Goal: Task Accomplishment & Management: Use online tool/utility

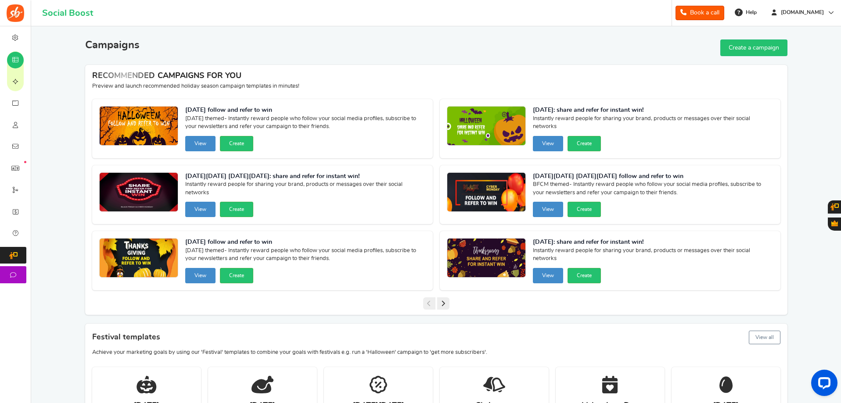
click at [444, 304] on icon at bounding box center [443, 303] width 12 height 12
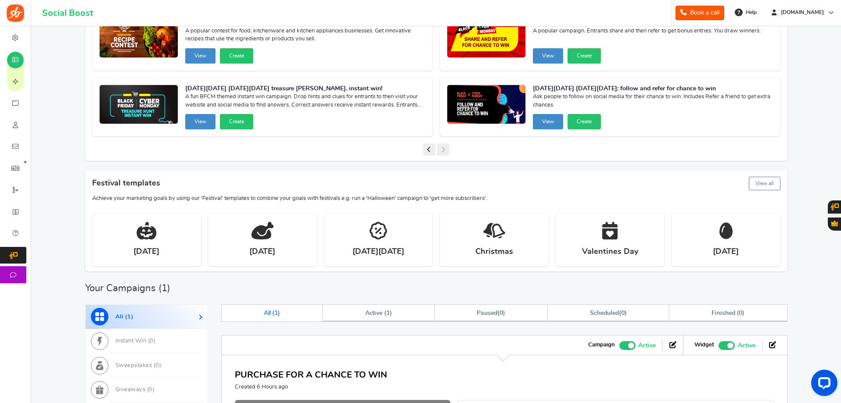
scroll to position [175, 0]
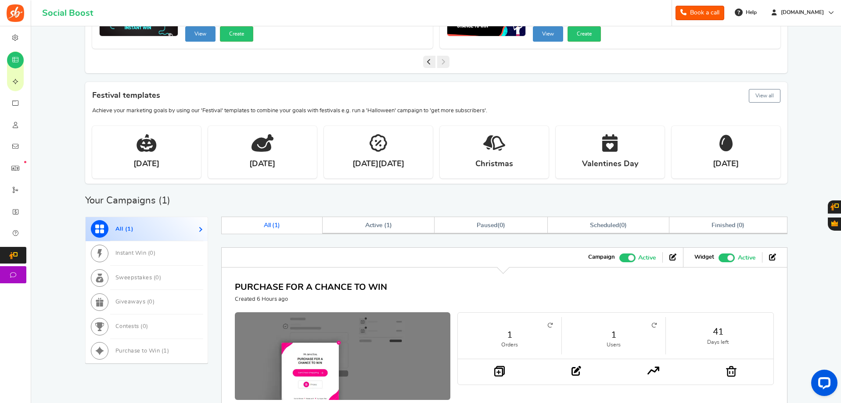
click at [756, 96] on button "View all" at bounding box center [764, 96] width 32 height 14
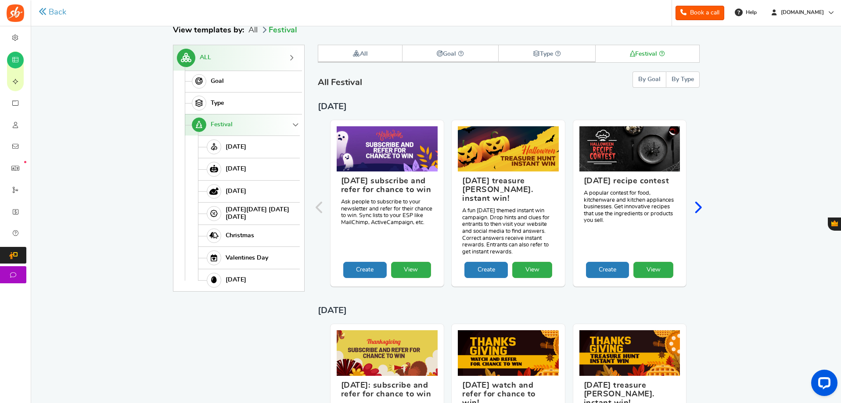
scroll to position [47, 0]
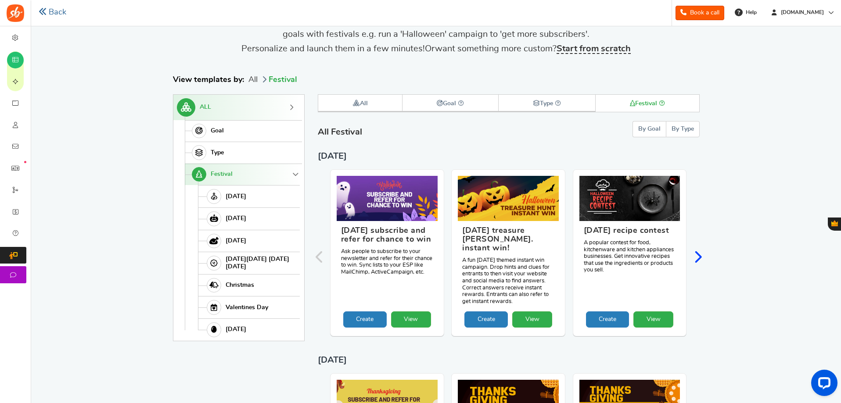
click at [50, 10] on link "Back" at bounding box center [53, 12] width 28 height 11
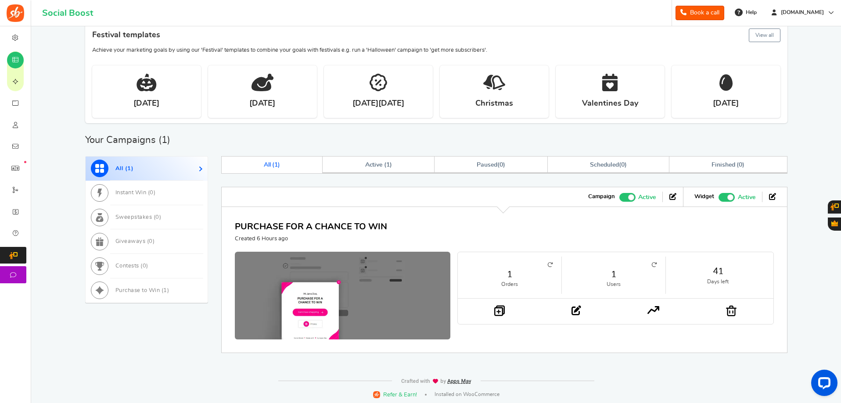
scroll to position [238, 0]
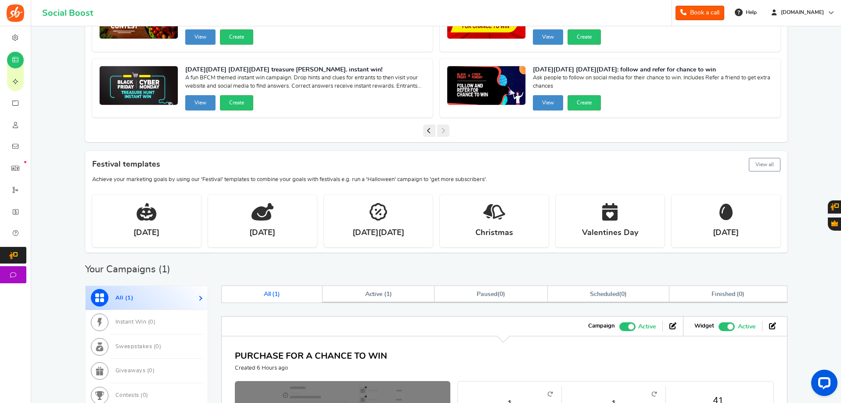
click at [774, 164] on button "View all" at bounding box center [764, 165] width 32 height 14
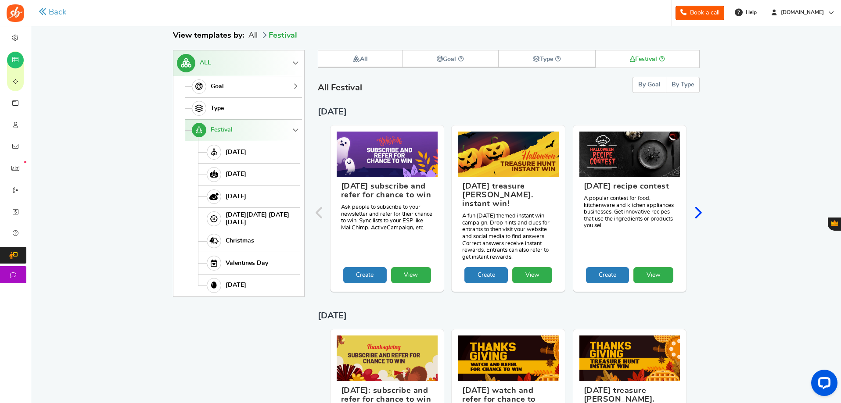
scroll to position [91, 0]
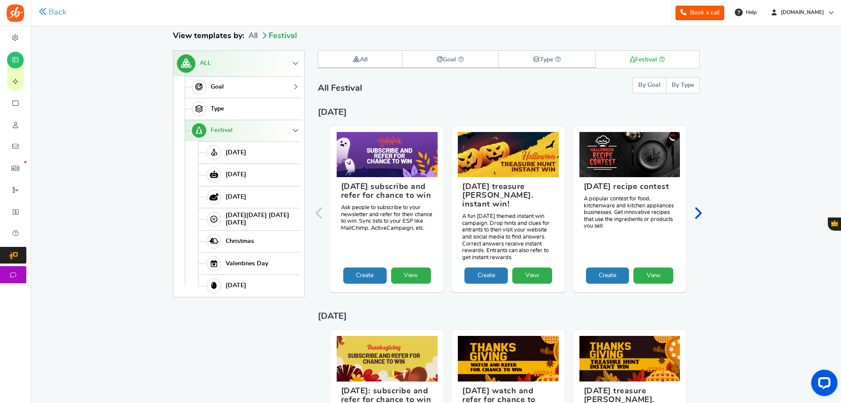
click at [240, 84] on link "Goal" at bounding box center [242, 87] width 115 height 22
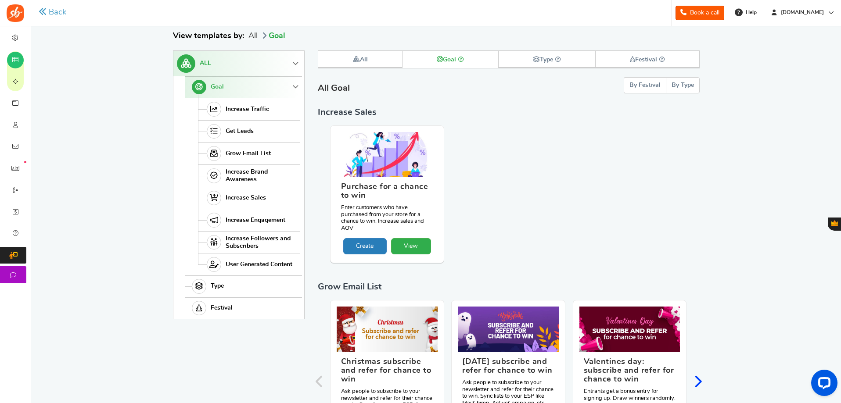
click at [266, 60] on link "ALL" at bounding box center [236, 63] width 126 height 25
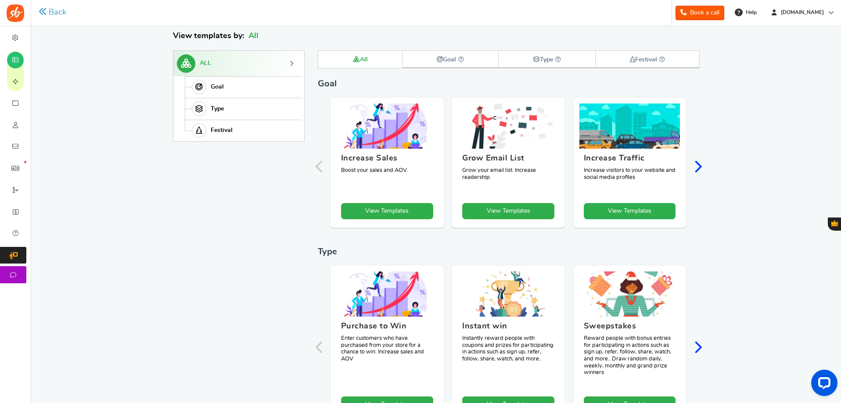
click at [620, 206] on link "View Templates" at bounding box center [629, 211] width 92 height 16
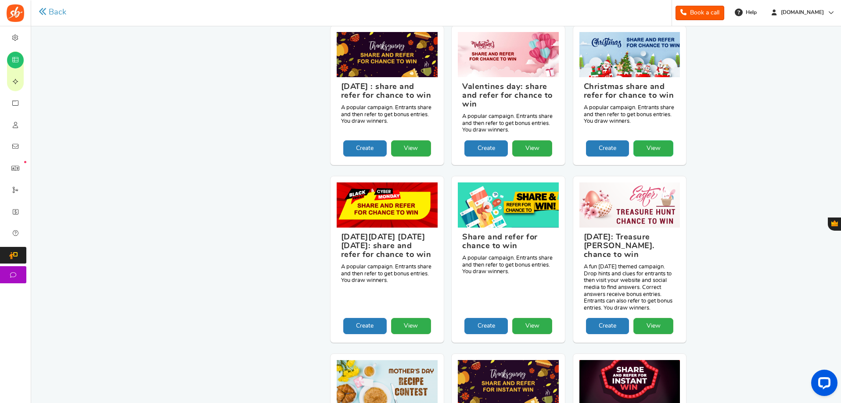
scroll to position [530, 0]
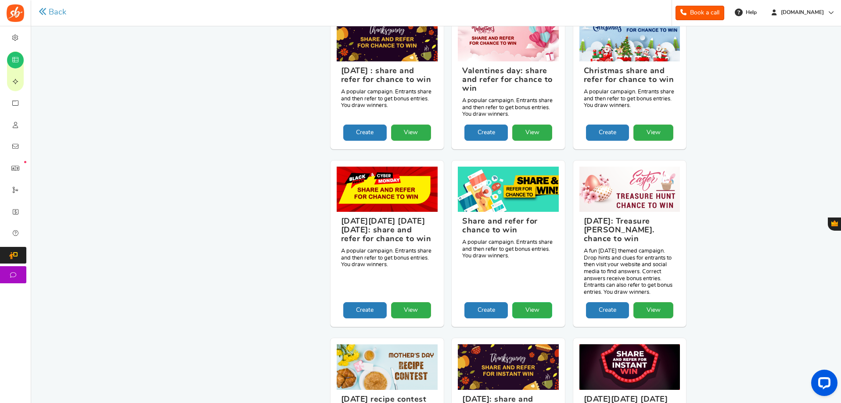
click at [532, 302] on link "View" at bounding box center [532, 310] width 40 height 16
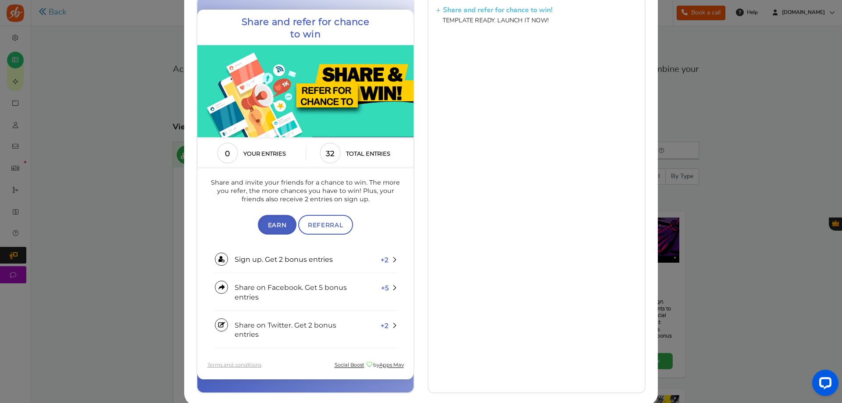
scroll to position [79, 0]
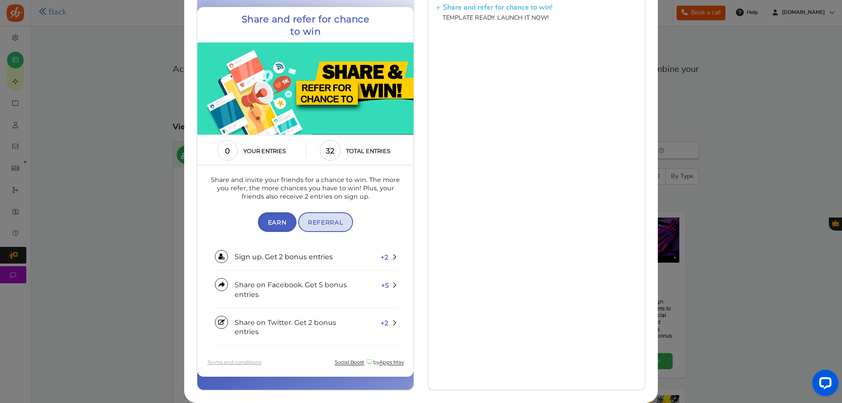
click at [334, 225] on span "Referral" at bounding box center [325, 222] width 35 height 7
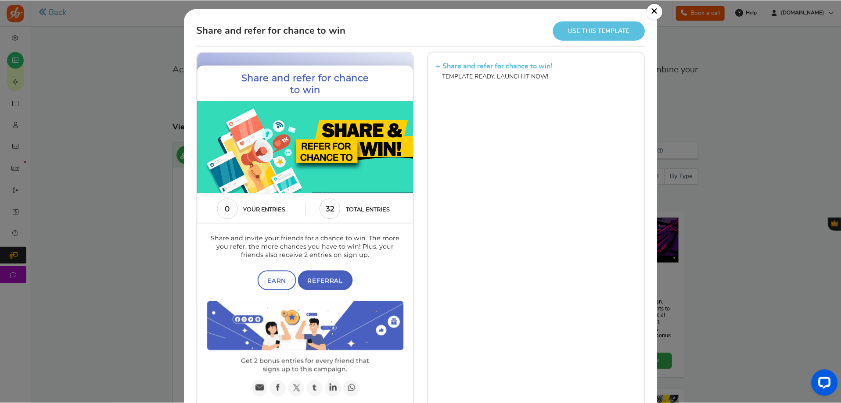
scroll to position [0, 0]
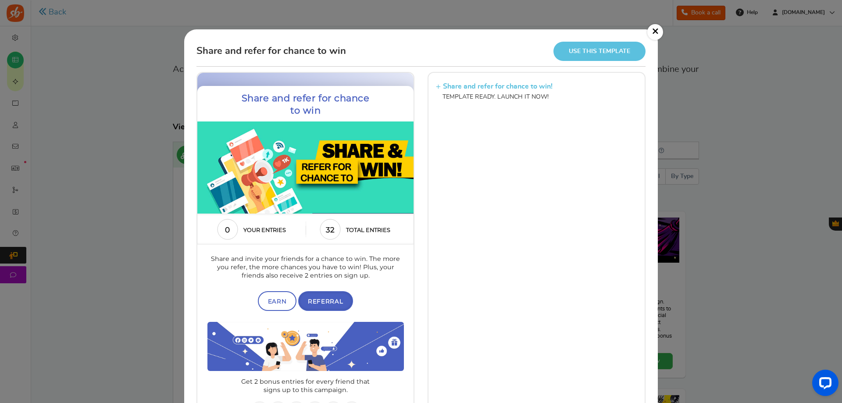
click at [597, 53] on link "Use this template" at bounding box center [600, 51] width 92 height 19
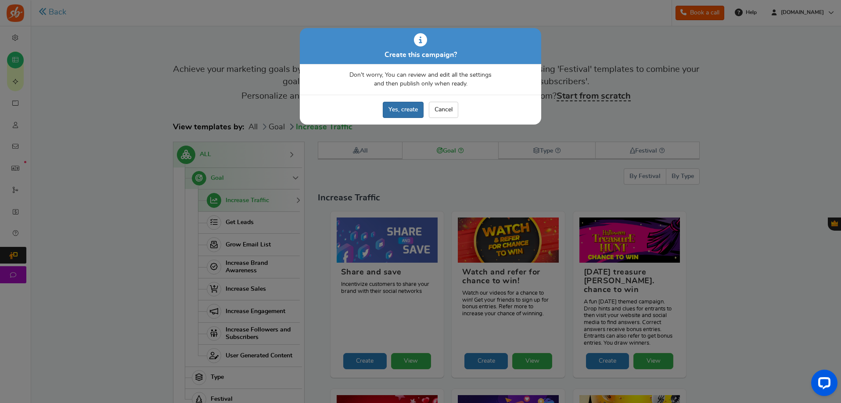
click at [405, 110] on link "Yes, create" at bounding box center [403, 110] width 41 height 16
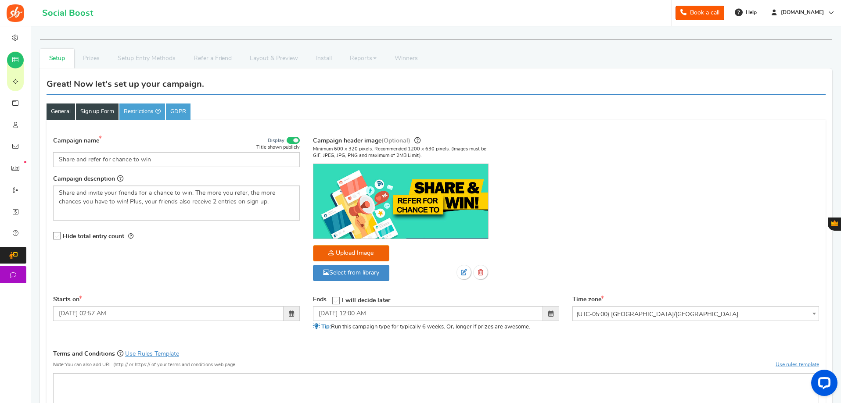
click at [104, 119] on link "Sign up Form" at bounding box center [97, 112] width 43 height 17
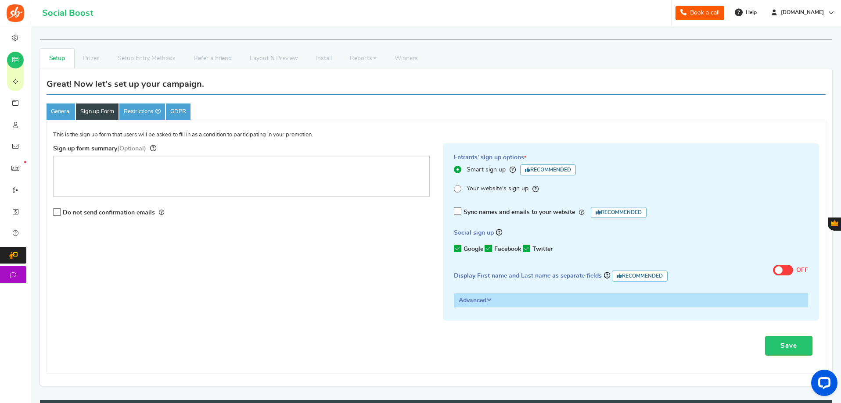
click at [458, 188] on span at bounding box center [457, 188] width 7 height 7
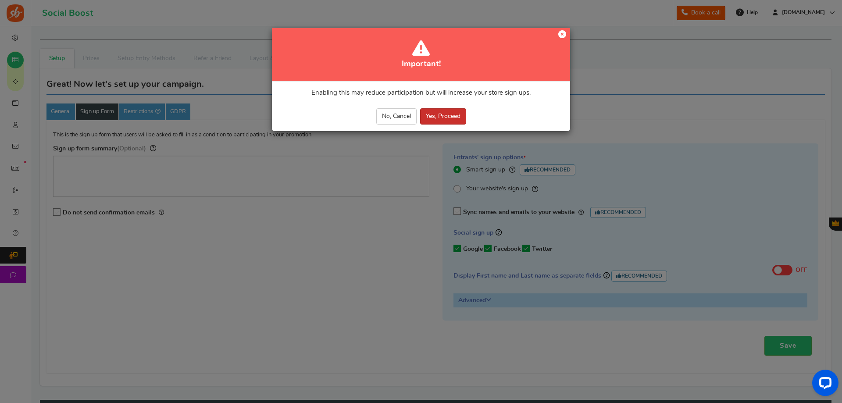
click at [436, 118] on button "Yes, Proceed" at bounding box center [443, 116] width 46 height 16
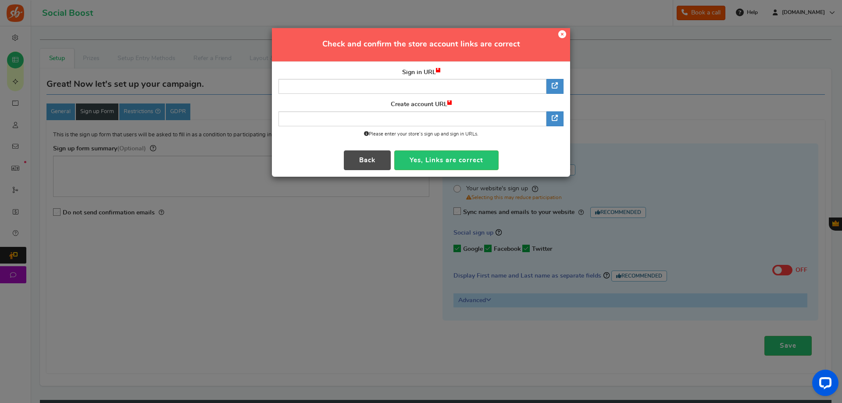
click at [565, 33] on icon at bounding box center [562, 34] width 8 height 8
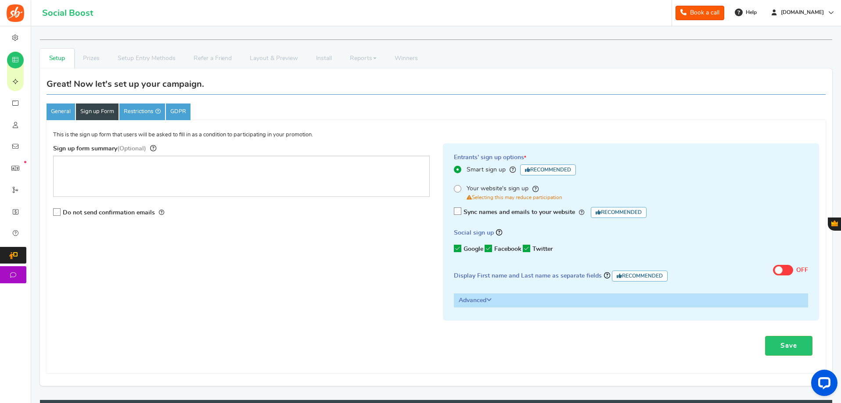
click at [459, 212] on icon at bounding box center [457, 211] width 7 height 7
click at [454, 212] on input "Sync names and emails to your website Recommended" at bounding box center [454, 212] width 0 height 6
click at [782, 267] on span at bounding box center [783, 270] width 20 height 11
click at [773, 267] on input "ON OFF" at bounding box center [773, 269] width 0 height 6
click at [148, 117] on link "Restrictions" at bounding box center [142, 112] width 46 height 17
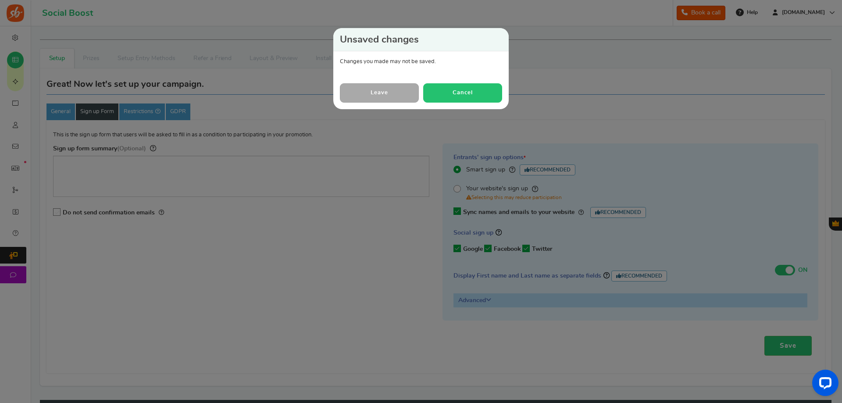
click at [451, 95] on button "Cancel" at bounding box center [462, 92] width 79 height 19
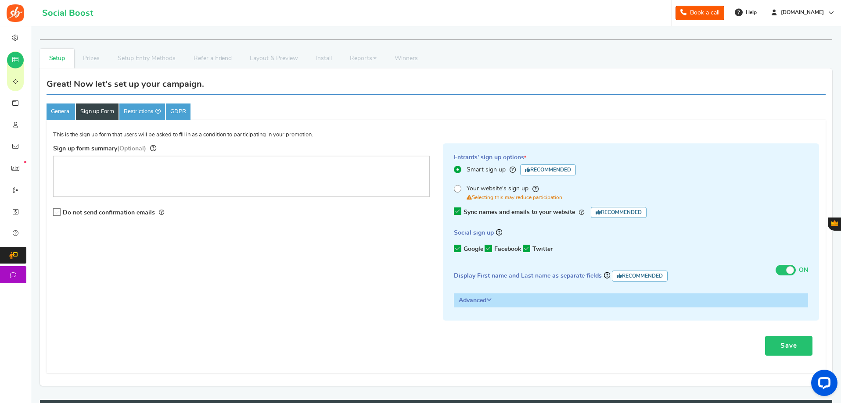
click at [778, 343] on link "Save" at bounding box center [788, 346] width 47 height 20
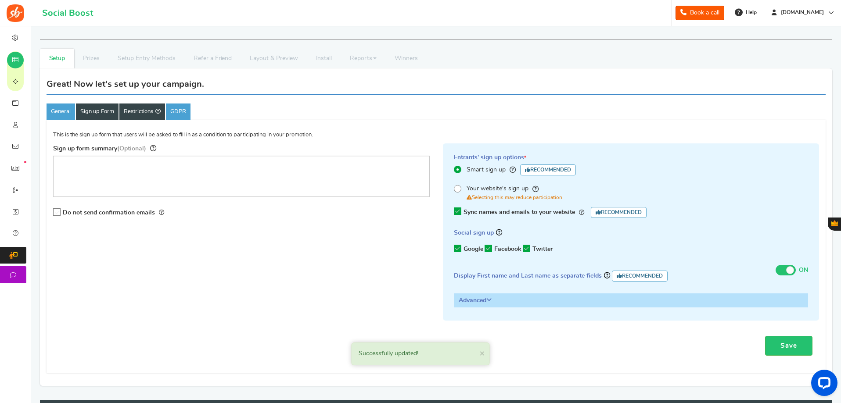
click at [151, 111] on link "Restrictions" at bounding box center [142, 112] width 46 height 17
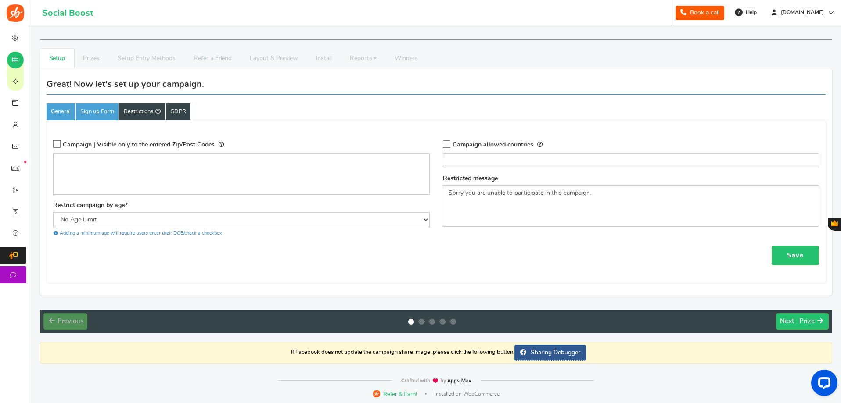
click at [185, 114] on link "GDPR" at bounding box center [178, 112] width 25 height 17
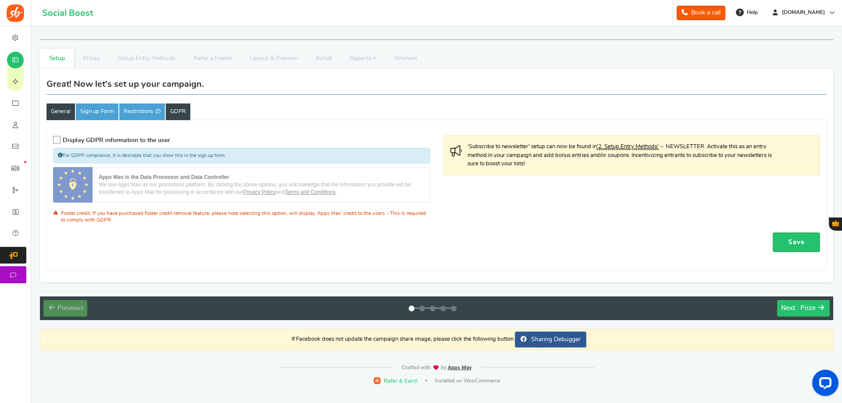
click at [57, 114] on link "General" at bounding box center [61, 112] width 29 height 17
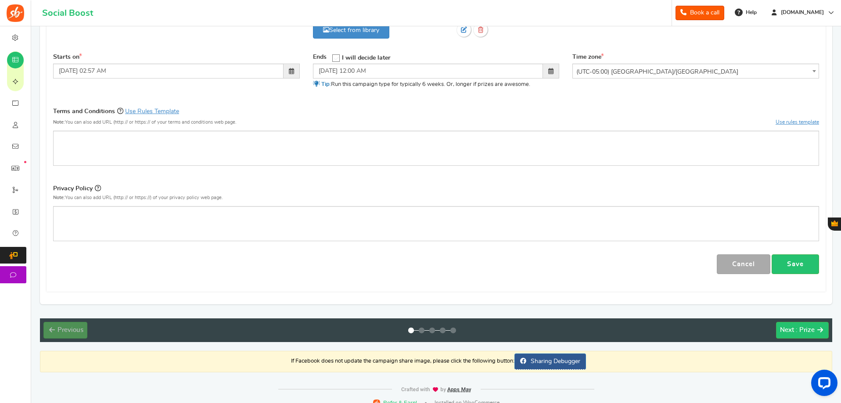
scroll to position [254, 0]
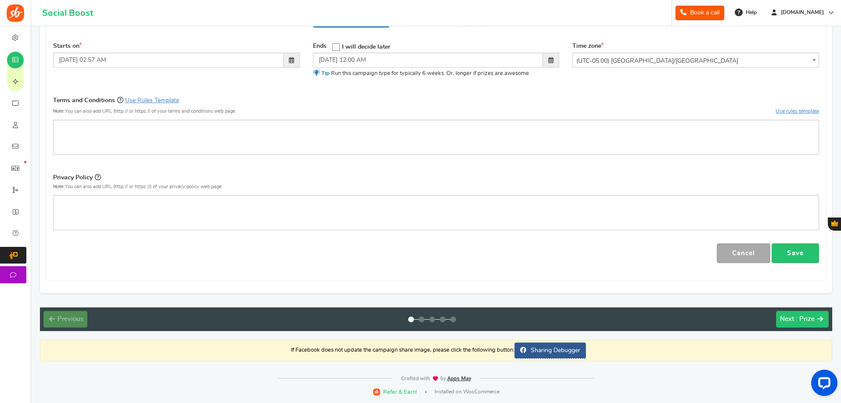
click at [633, 57] on span "(UTC-05:00) America/Chicago" at bounding box center [695, 61] width 246 height 16
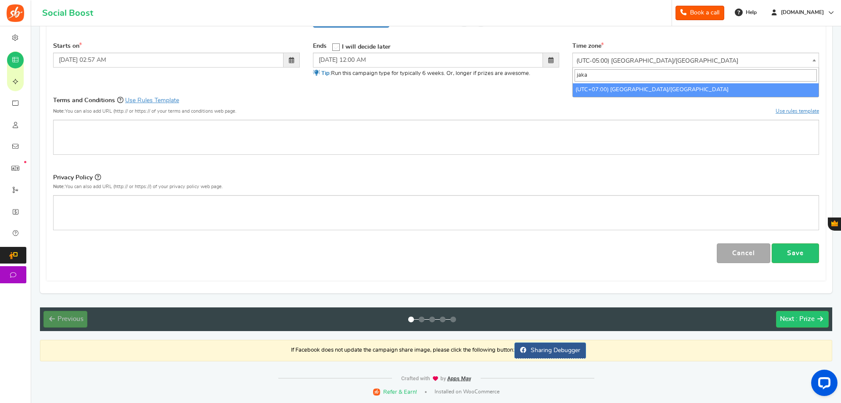
scroll to position [0, 0]
type input "jakarta"
select select "Asia/Jakarta"
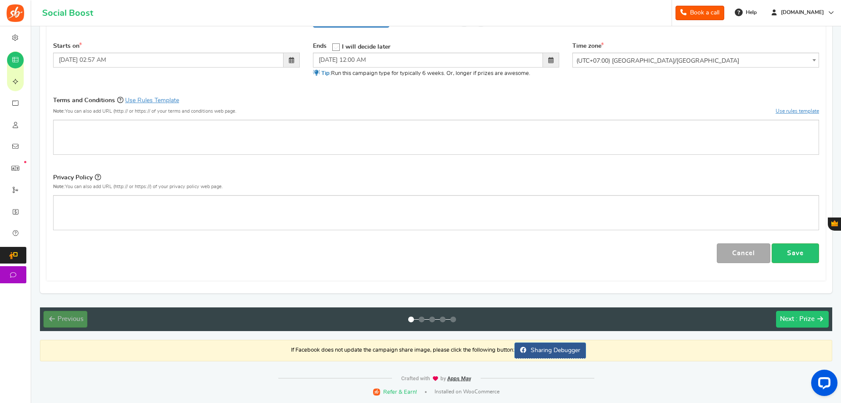
click at [789, 321] on span "Next" at bounding box center [787, 319] width 14 height 7
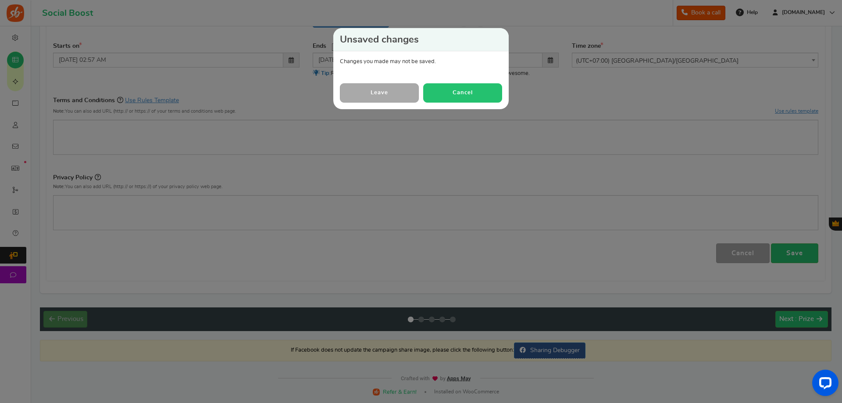
click at [486, 95] on button "Cancel" at bounding box center [462, 92] width 79 height 19
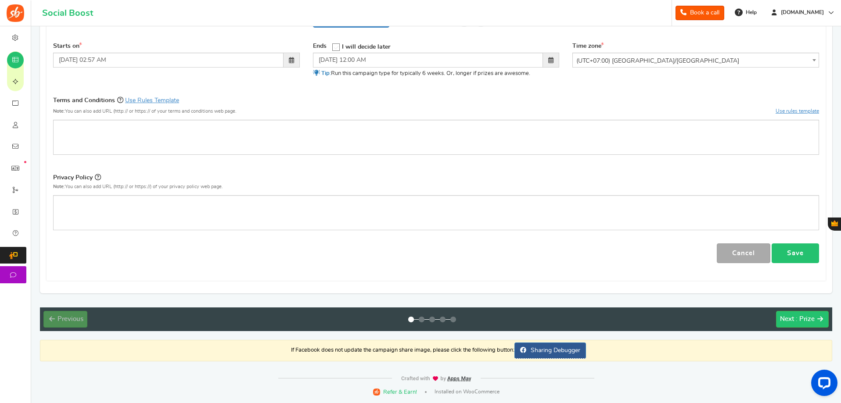
click at [797, 255] on link "Save" at bounding box center [794, 253] width 47 height 20
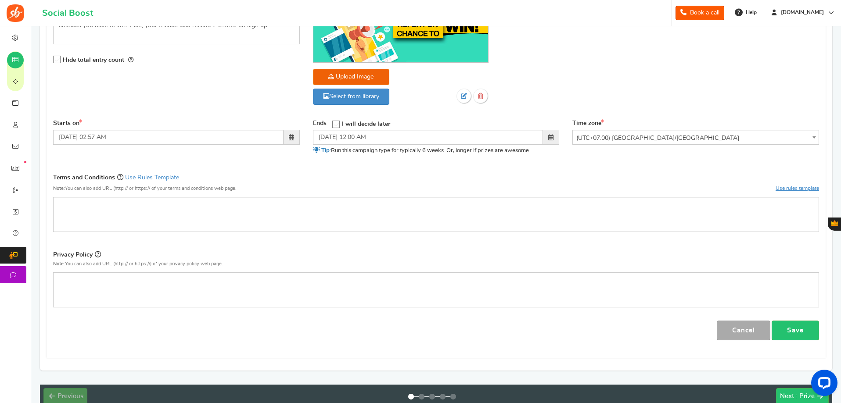
scroll to position [219, 0]
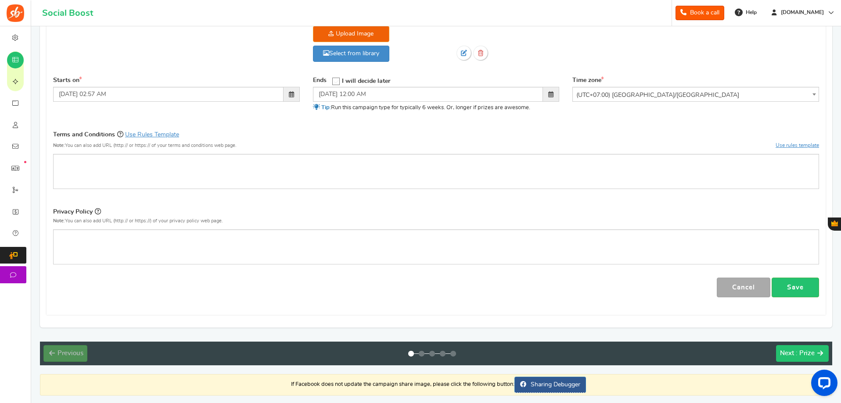
click at [799, 354] on span ": Prize" at bounding box center [804, 353] width 19 height 7
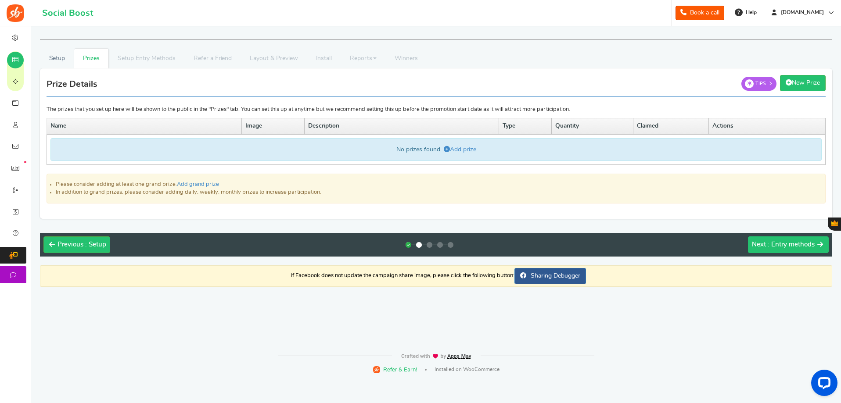
scroll to position [0, 0]
click at [459, 145] on div "No prizes found Add prize" at bounding box center [436, 149] width 773 height 23
click at [459, 147] on div "No prizes found Add prize" at bounding box center [436, 149] width 773 height 23
click at [459, 147] on link "Add prize" at bounding box center [460, 150] width 32 height 6
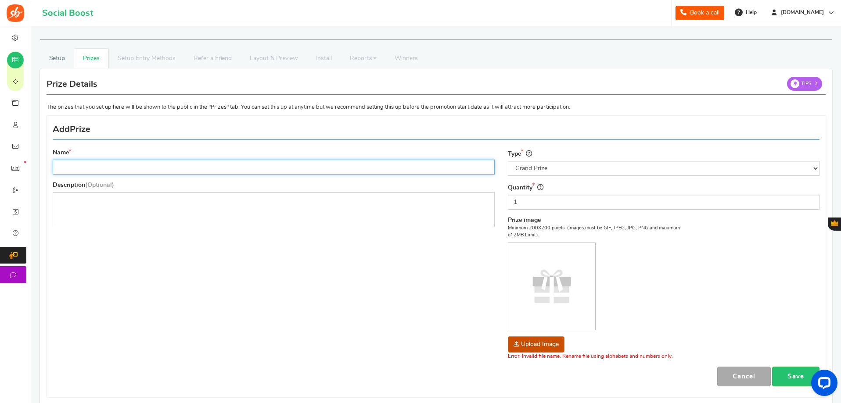
click at [131, 173] on input "Name" at bounding box center [274, 167] width 442 height 15
type input "Kupon Tiket"
click at [547, 166] on select "Select the prize type Grand Prize Daily Prize Weekly Prize Monthly Prize" at bounding box center [663, 168] width 311 height 15
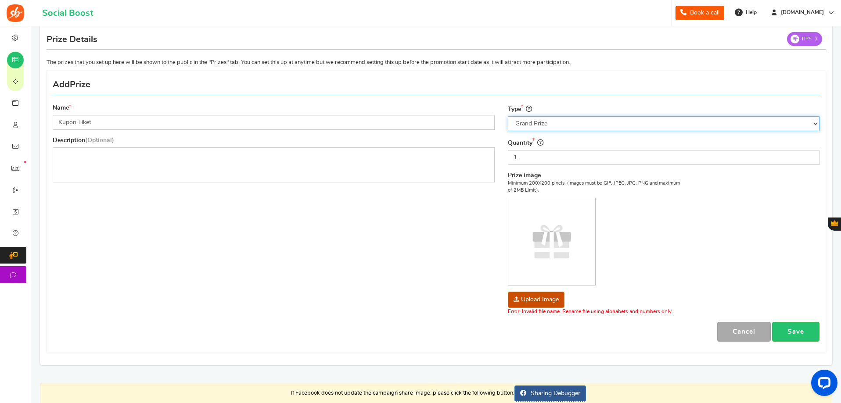
scroll to position [88, 0]
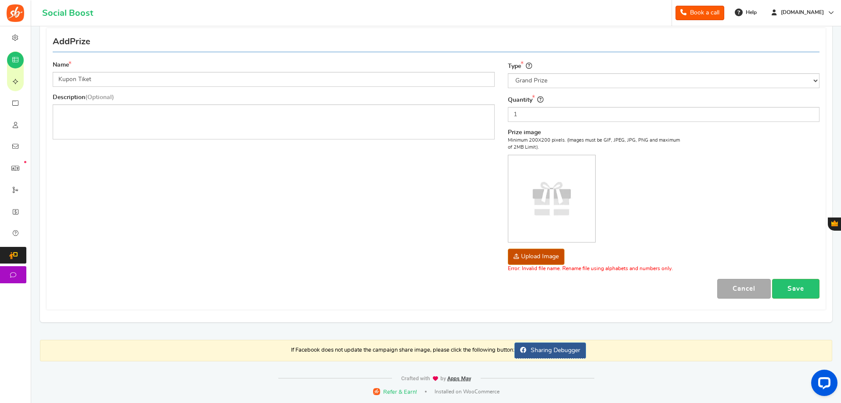
click at [789, 290] on link "Save" at bounding box center [795, 289] width 47 height 20
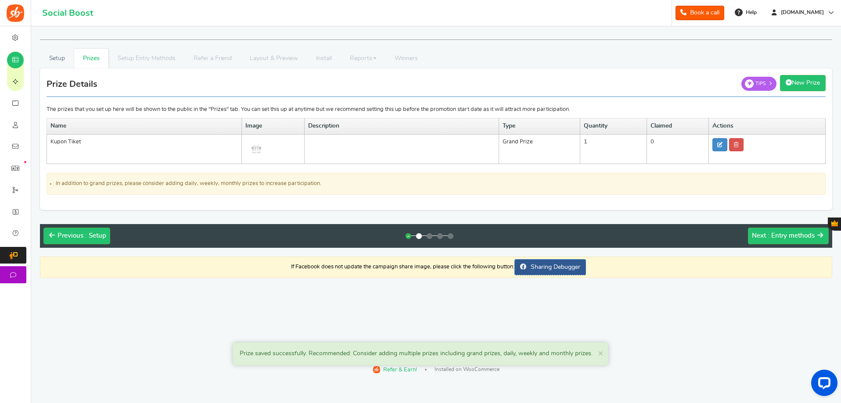
scroll to position [0, 0]
click at [726, 145] on link at bounding box center [720, 144] width 15 height 13
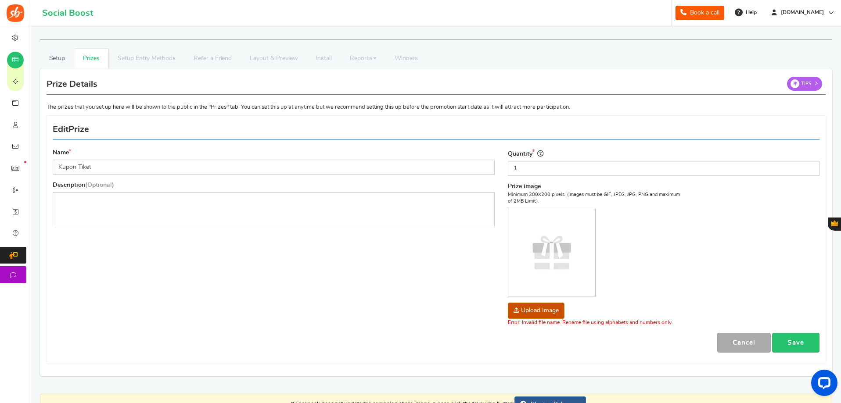
click at [551, 263] on img at bounding box center [551, 252] width 87 height 87
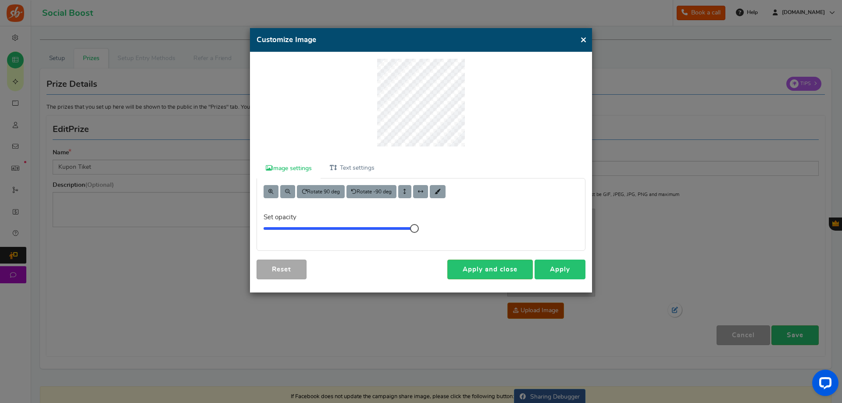
click at [559, 268] on link "Apply" at bounding box center [560, 270] width 51 height 20
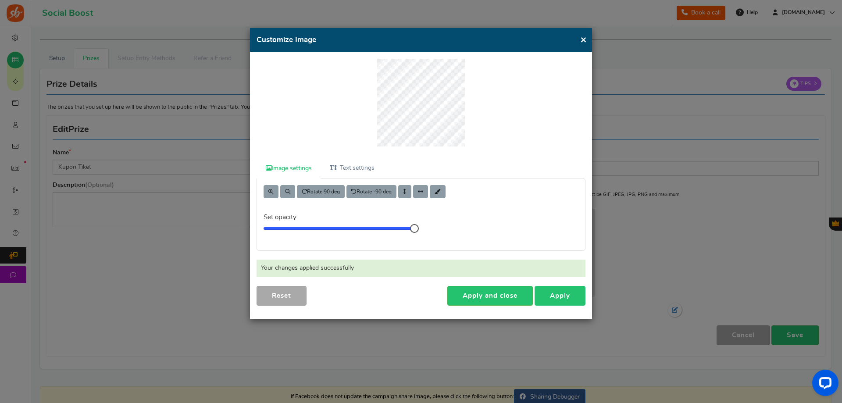
click at [551, 293] on link "Apply" at bounding box center [560, 296] width 51 height 20
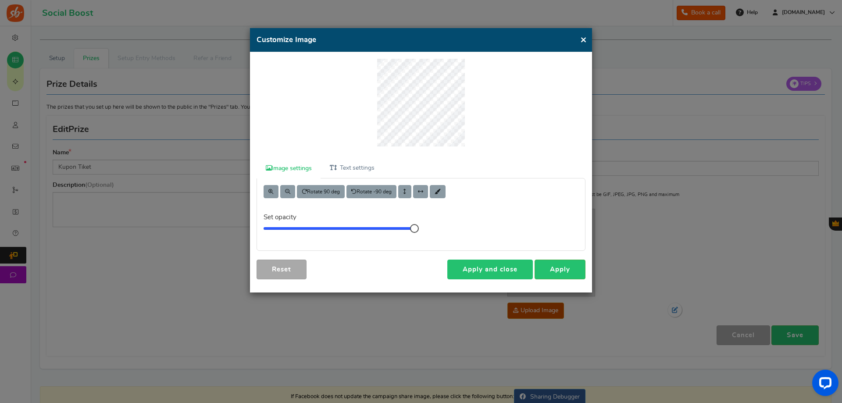
click at [498, 268] on link "Apply and close" at bounding box center [490, 270] width 86 height 20
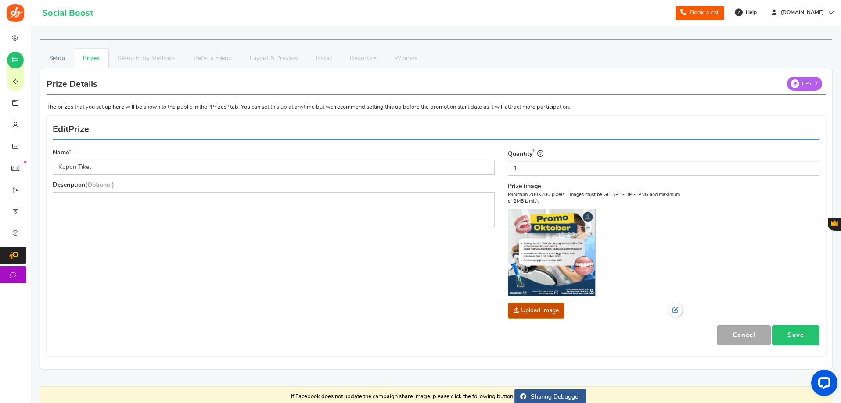
click at [808, 333] on link "Save" at bounding box center [795, 336] width 47 height 20
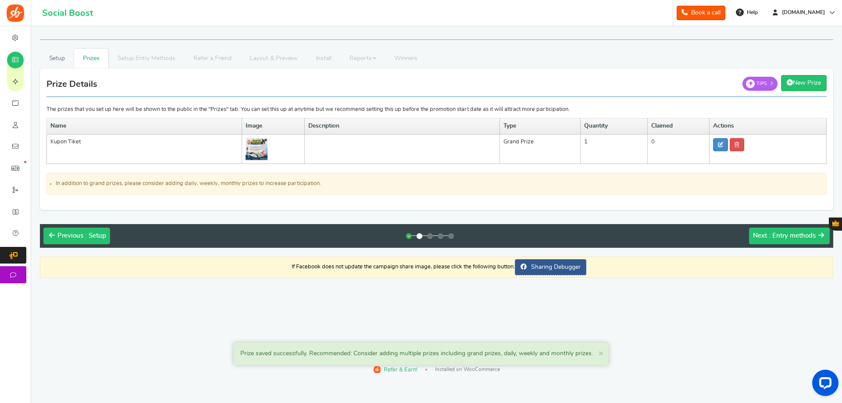
click at [765, 238] on span "Next" at bounding box center [760, 236] width 14 height 7
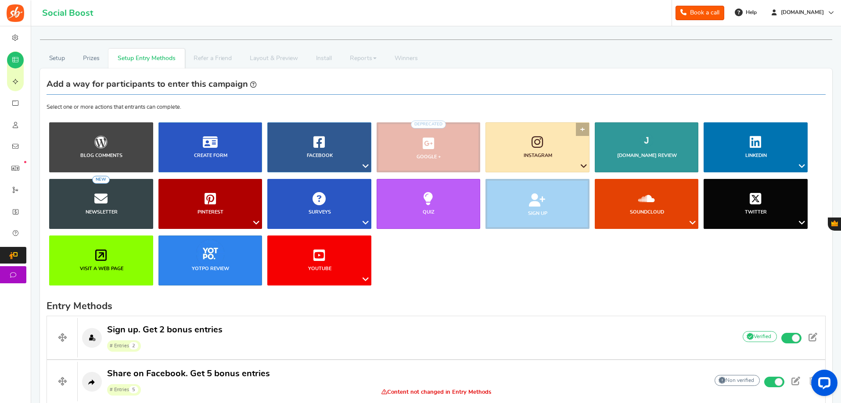
click at [581, 166] on icon at bounding box center [583, 166] width 11 height 11
click at [583, 129] on link "Instagram" at bounding box center [537, 147] width 104 height 50
click at [585, 127] on link "Instagram" at bounding box center [537, 147] width 104 height 50
click at [551, 184] on link "Follow on Instagram" at bounding box center [556, 183] width 71 height 13
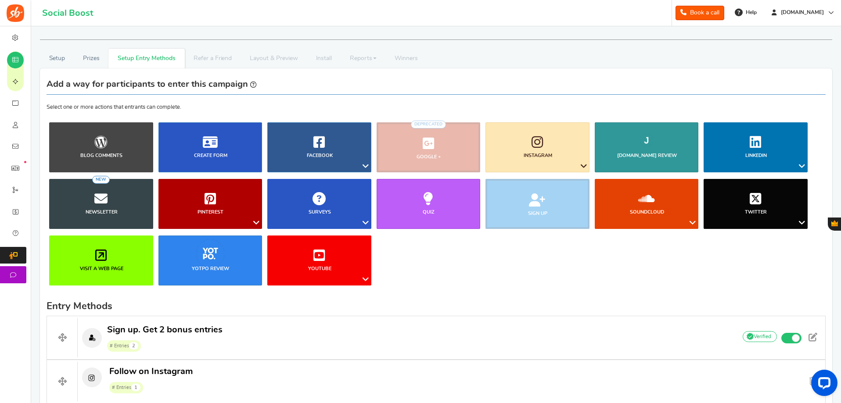
scroll to position [288, 0]
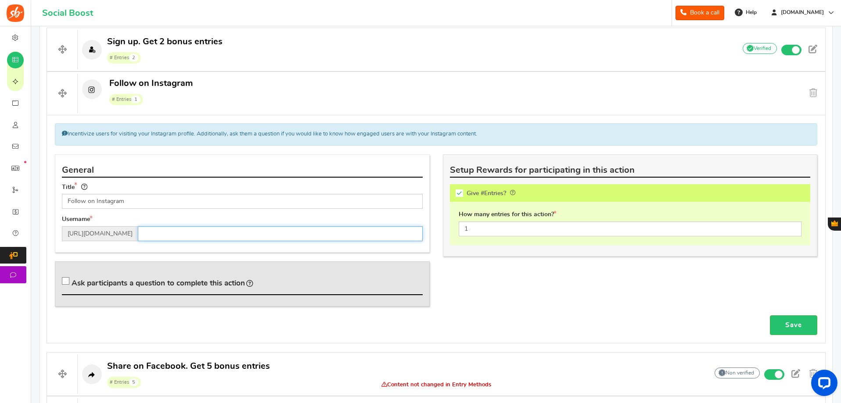
click at [169, 236] on input "text" at bounding box center [280, 233] width 285 height 15
type input "dentaticabogor"
click at [68, 280] on icon at bounding box center [65, 281] width 7 height 7
click at [68, 280] on input "Ask participants a question to complete this action" at bounding box center [67, 283] width 9 height 9
checkbox input "true"
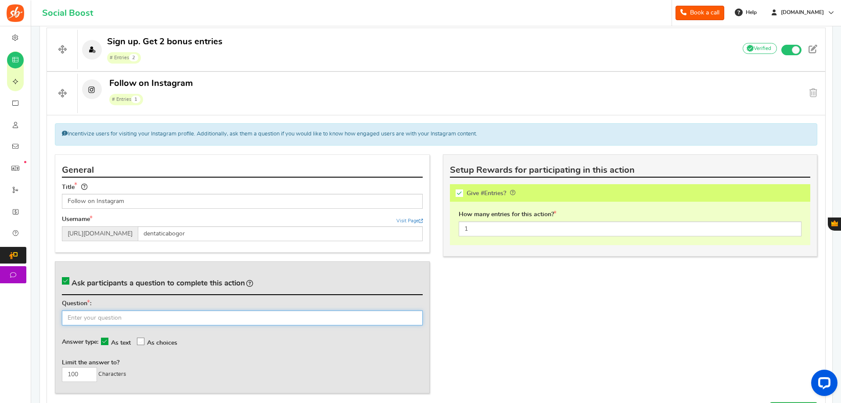
click at [116, 317] on input "text" at bounding box center [242, 318] width 361 height 15
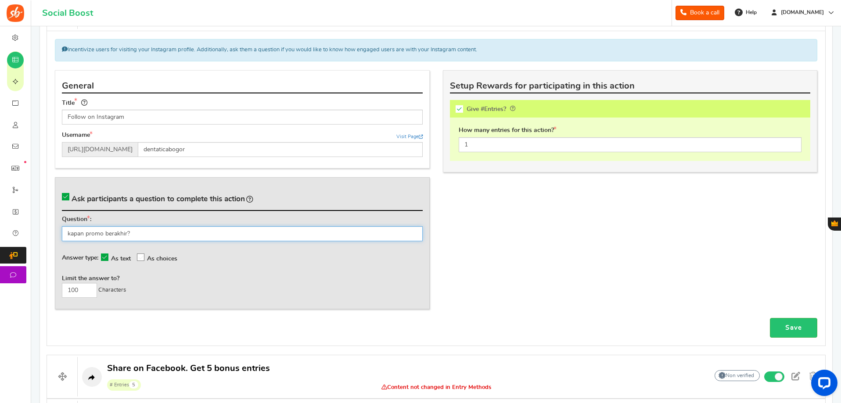
scroll to position [376, 0]
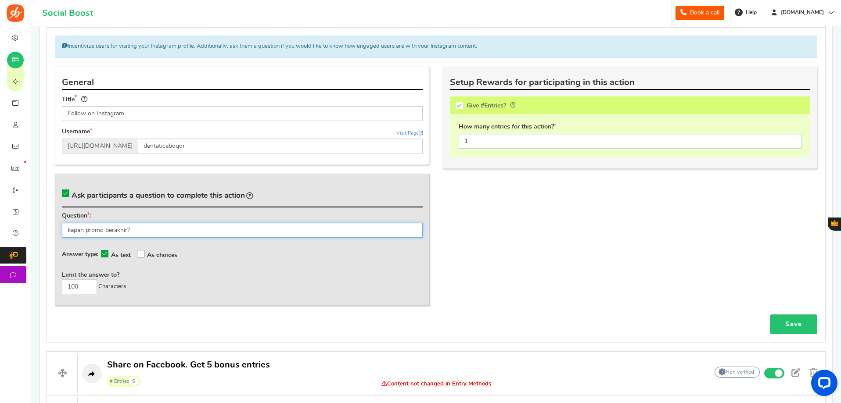
type input "kapan promo berakhir?"
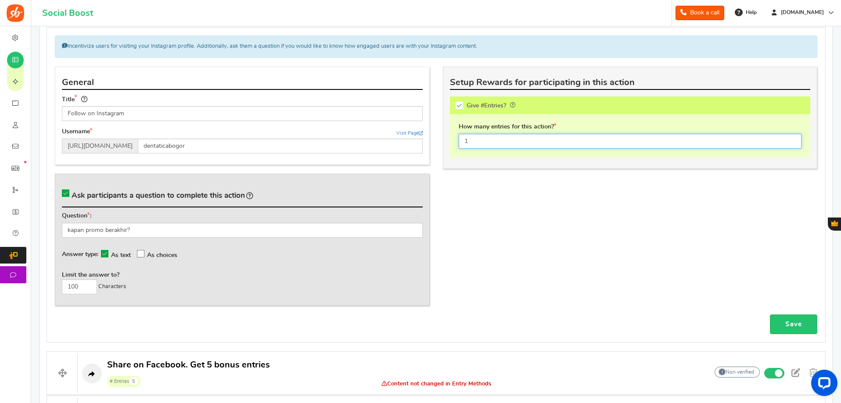
click at [502, 143] on input "1" at bounding box center [629, 141] width 343 height 15
click at [510, 194] on div "General Title Follow on Instagram Tip! Your title should show the huge savings …" at bounding box center [435, 191] width 775 height 248
click at [486, 142] on input "1" at bounding box center [629, 141] width 343 height 15
type input "3"
drag, startPoint x: 650, startPoint y: 248, endPoint x: 672, endPoint y: 256, distance: 23.3
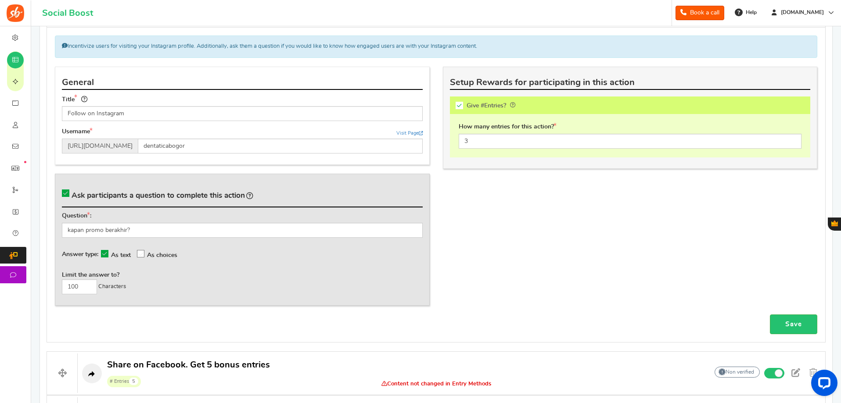
click at [651, 248] on div "General Title Follow on Instagram Tip! Your title should show the huge savings …" at bounding box center [435, 191] width 775 height 248
click at [776, 320] on link "Save" at bounding box center [792, 325] width 47 height 20
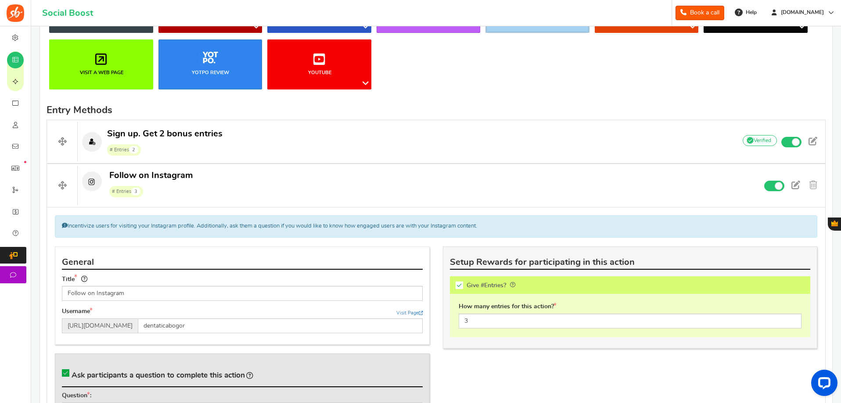
scroll to position [36, 0]
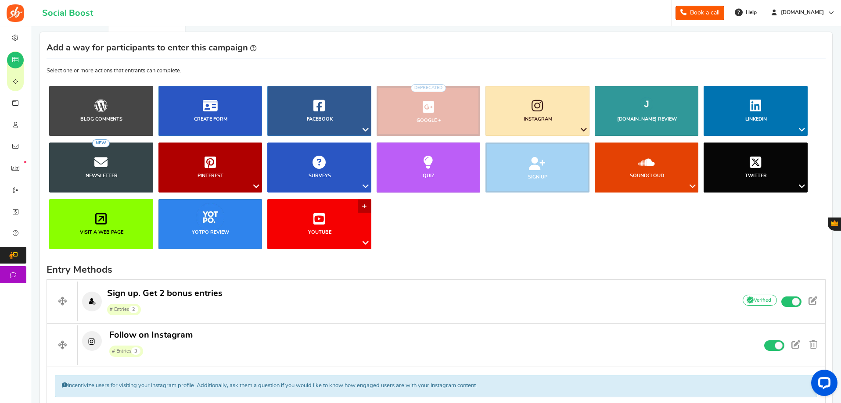
click at [362, 240] on icon at bounding box center [365, 242] width 11 height 11
click at [112, 225] on link "Visit a web page" at bounding box center [101, 224] width 104 height 50
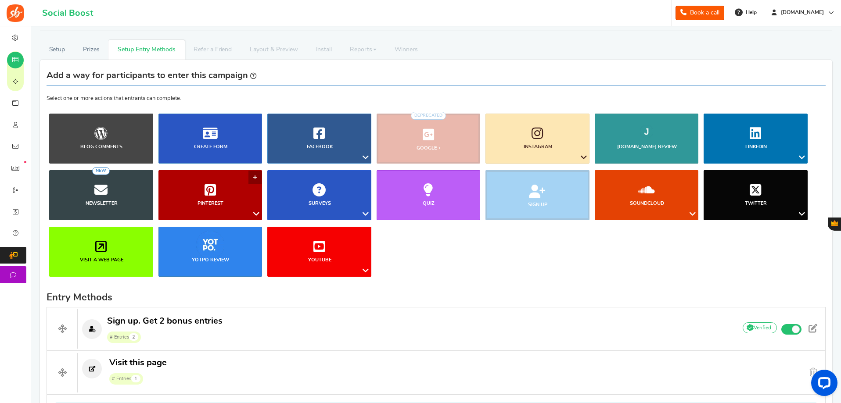
scroll to position [0, 0]
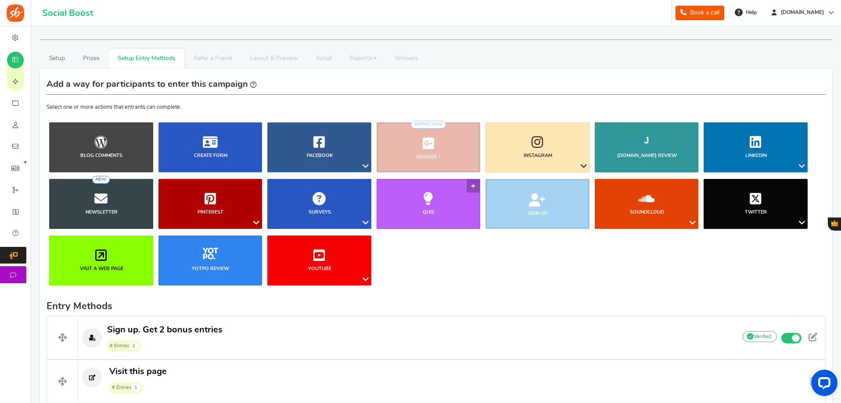
click at [424, 200] on icon at bounding box center [428, 198] width 10 height 13
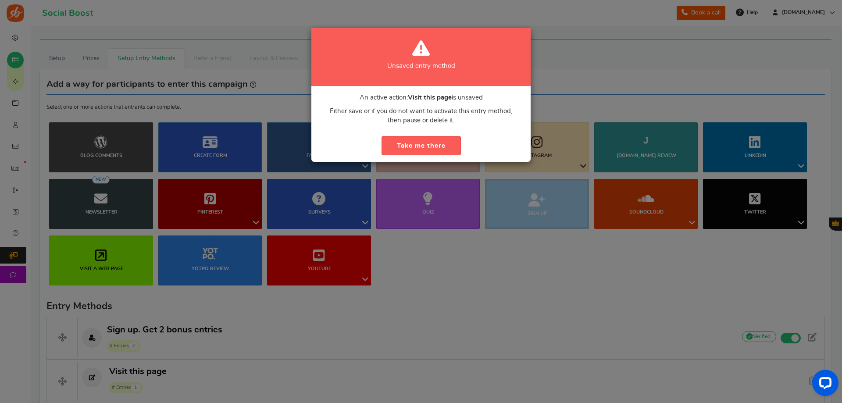
click at [437, 229] on div "Unsaved entry method An active action: Visit this page is unsaved Either save o…" at bounding box center [421, 201] width 842 height 403
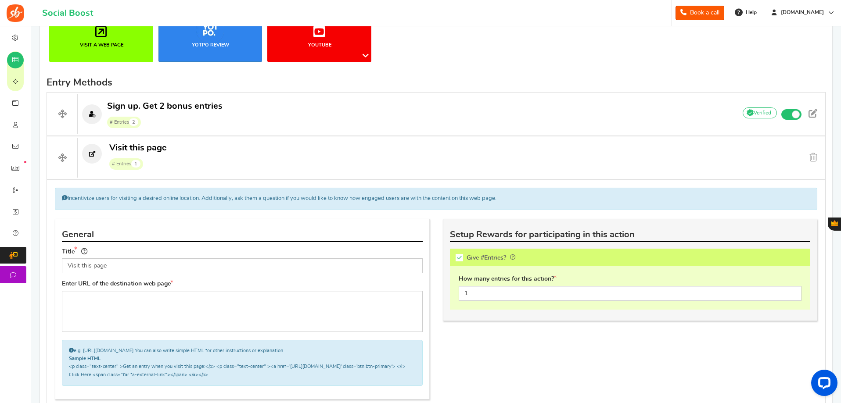
scroll to position [351, 0]
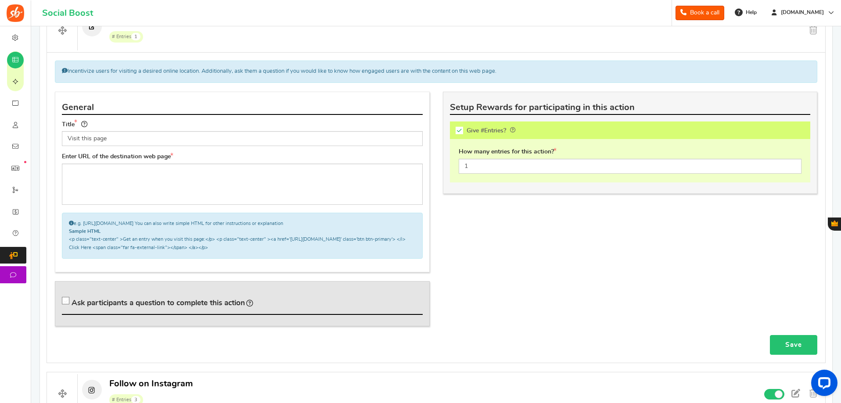
click at [782, 343] on link "Save" at bounding box center [792, 345] width 47 height 20
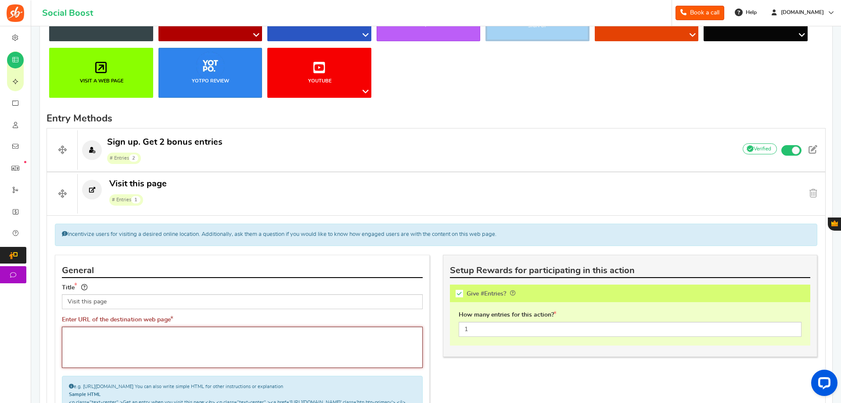
scroll to position [175, 0]
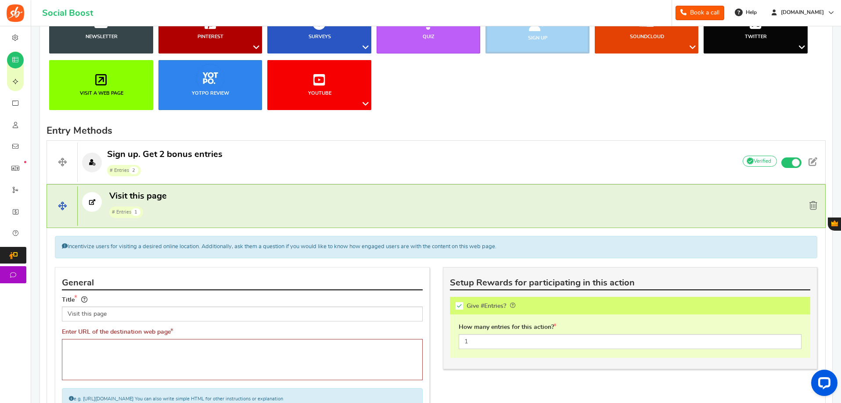
click at [811, 204] on span at bounding box center [813, 205] width 8 height 9
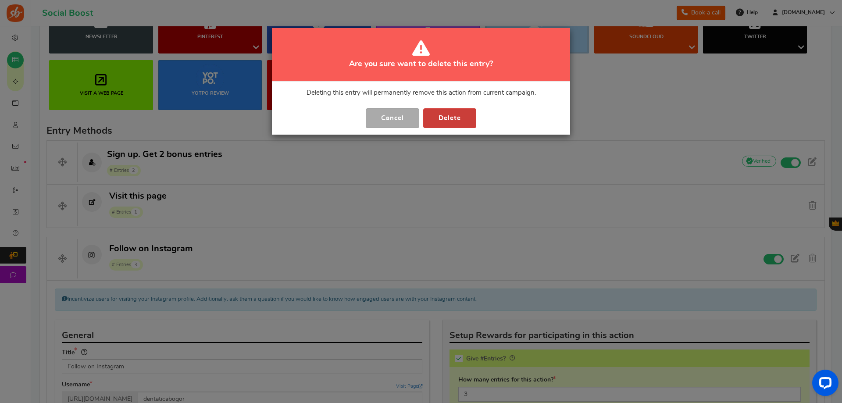
click at [452, 115] on button "Delete" at bounding box center [449, 118] width 53 height 20
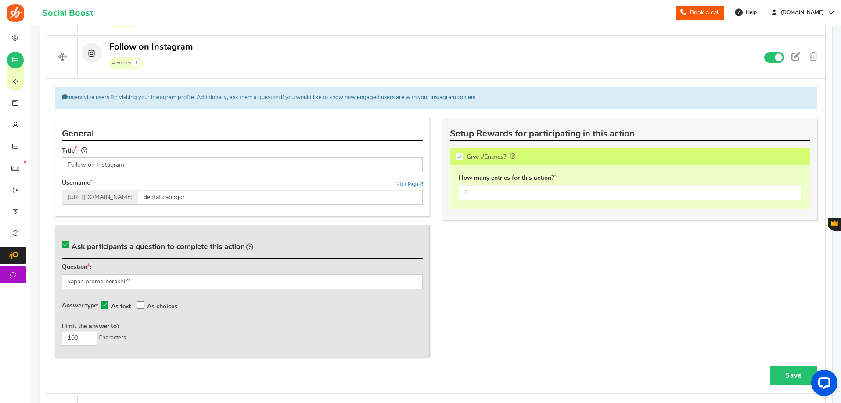
scroll to position [395, 0]
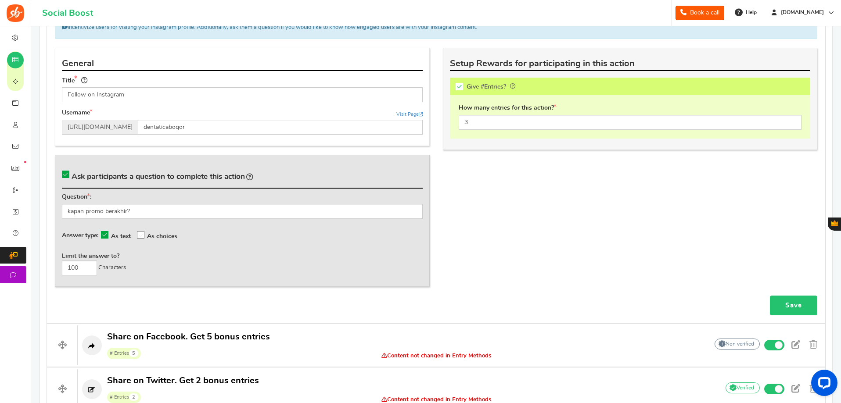
click at [790, 304] on link "Save" at bounding box center [792, 306] width 47 height 20
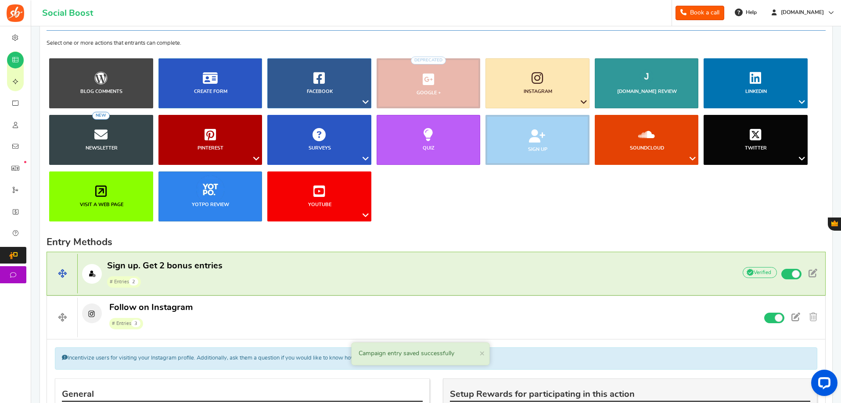
scroll to position [0, 0]
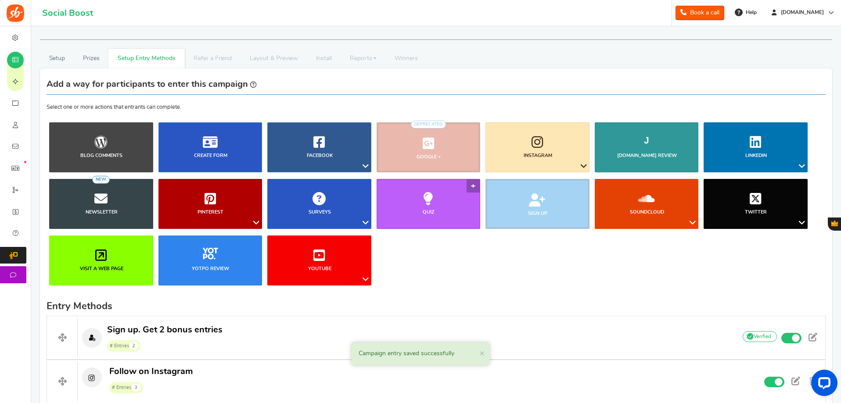
click at [436, 197] on link "Quiz" at bounding box center [428, 204] width 104 height 50
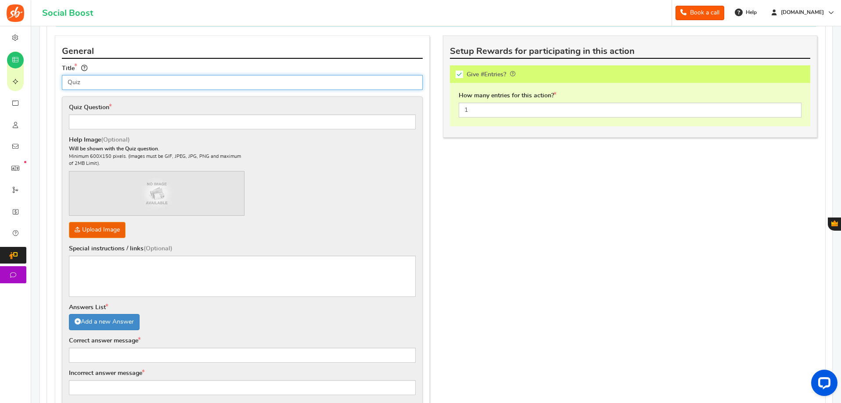
scroll to position [420, 0]
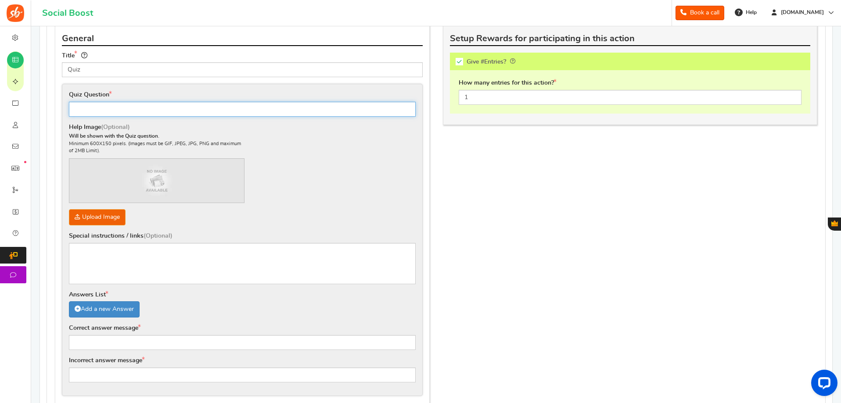
click at [127, 112] on input "text" at bounding box center [242, 109] width 347 height 15
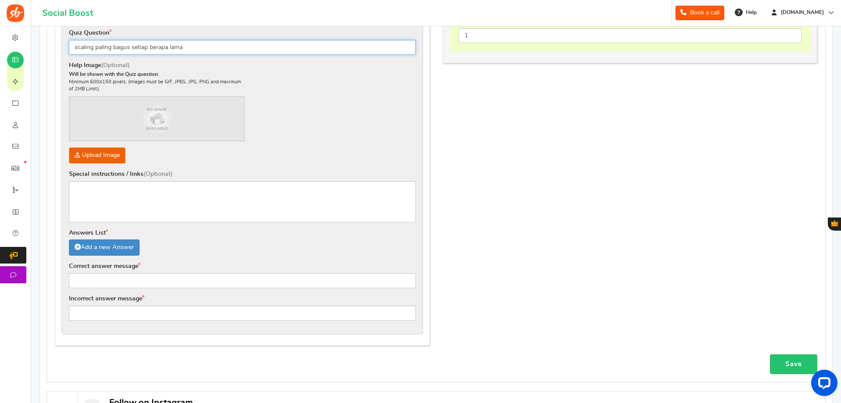
scroll to position [508, 0]
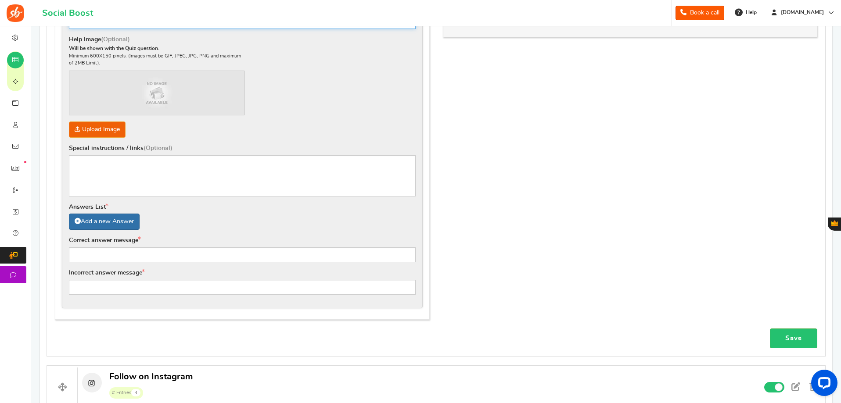
type input "scaling paling bagus setiap berapa lama"
click at [122, 221] on link "Add a new Answer" at bounding box center [104, 222] width 71 height 16
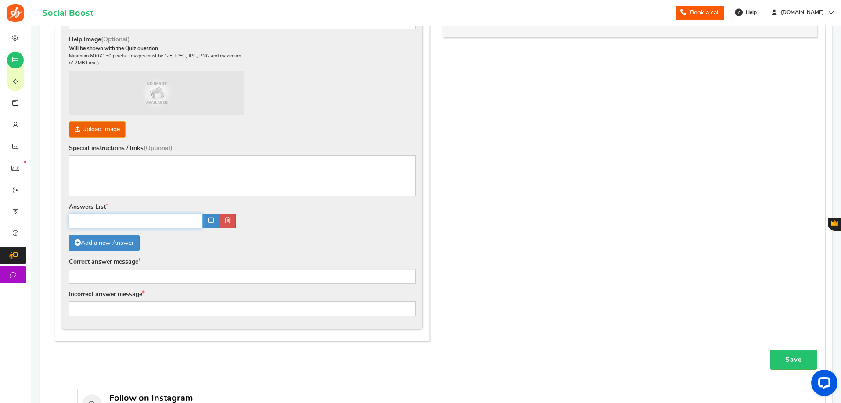
click at [124, 217] on input "text" at bounding box center [136, 221] width 134 height 15
type input "1"
click at [124, 239] on link "Add a new Answer" at bounding box center [104, 243] width 71 height 16
click at [274, 225] on input "text" at bounding box center [312, 221] width 140 height 15
type input "2"
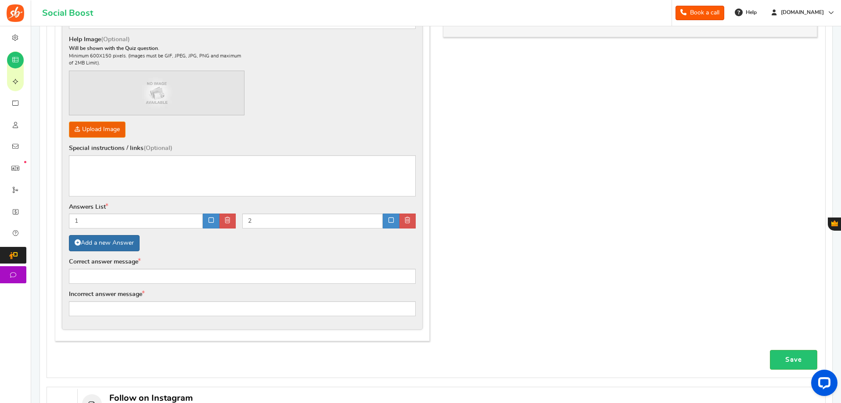
click at [129, 243] on link "Add a new Answer" at bounding box center [104, 243] width 71 height 16
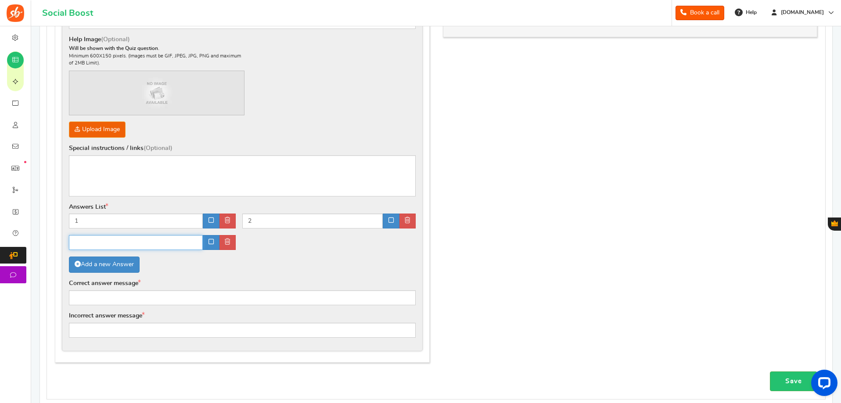
click at [128, 244] on input "text" at bounding box center [136, 242] width 134 height 15
type input "3"
click at [127, 264] on link "Add a new Answer" at bounding box center [104, 265] width 71 height 16
click at [265, 246] on input "text" at bounding box center [312, 242] width 140 height 15
type input "6"
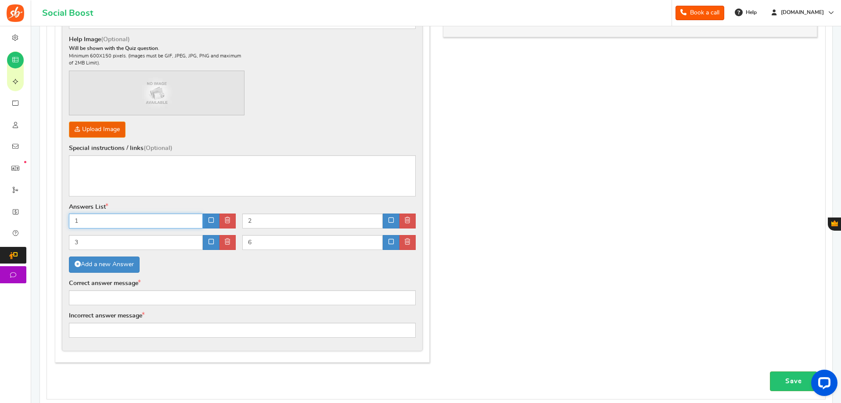
click at [149, 220] on input "1" at bounding box center [136, 221] width 134 height 15
click at [88, 218] on input "1 bulan" at bounding box center [136, 221] width 134 height 15
type input "1 bulan"
click at [311, 224] on input "2" at bounding box center [312, 221] width 140 height 15
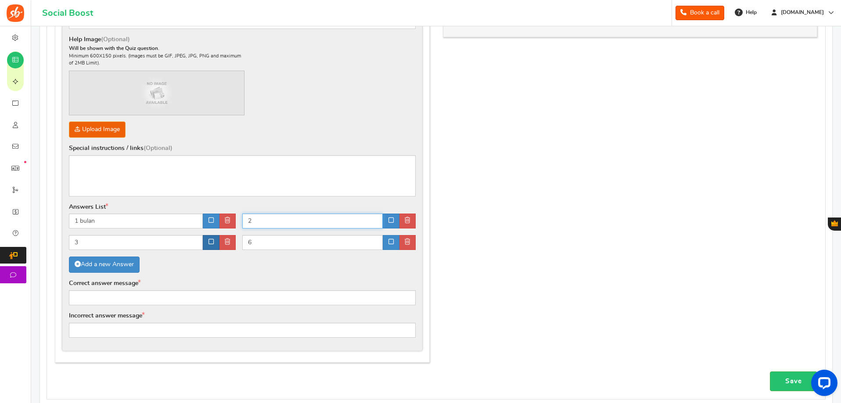
paste input "bulan"
type input "2 bulan"
click at [147, 232] on div "1 bulan" at bounding box center [155, 224] width 173 height 21
click at [143, 238] on input "3" at bounding box center [136, 242] width 134 height 15
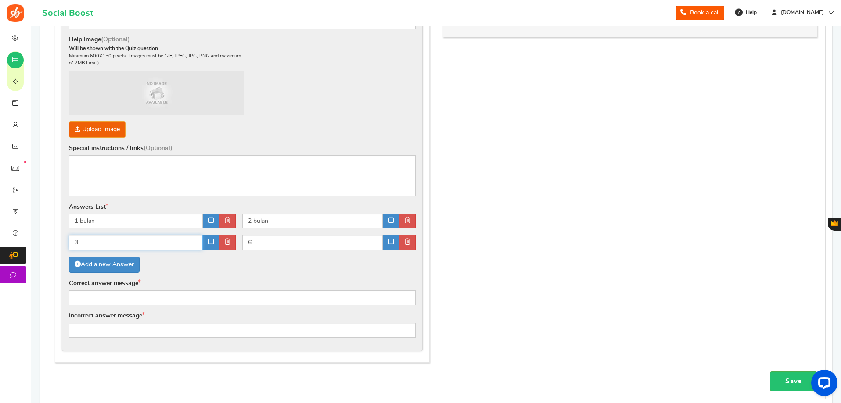
paste input "bulan"
type input "3 bulan"
click at [270, 243] on input "6" at bounding box center [312, 242] width 140 height 15
paste input "bulan"
type input "6 bulan"
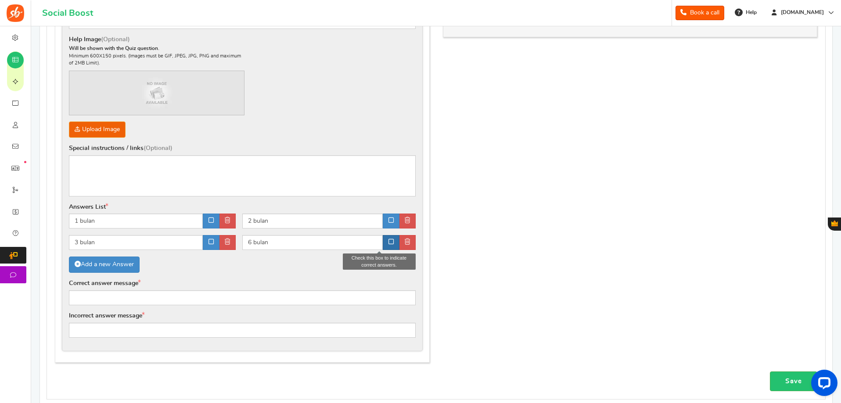
click at [388, 243] on icon at bounding box center [390, 242] width 5 height 6
click at [142, 297] on input "text" at bounding box center [242, 297] width 347 height 15
type input "betul sekali"
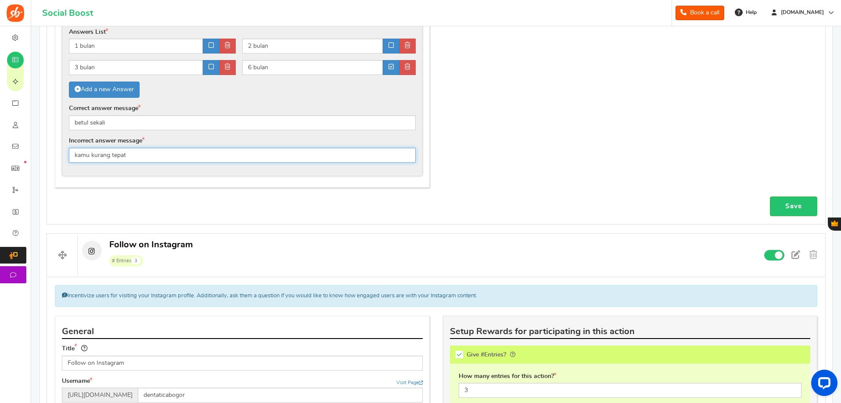
scroll to position [683, 0]
type input "kamu kurang tepat"
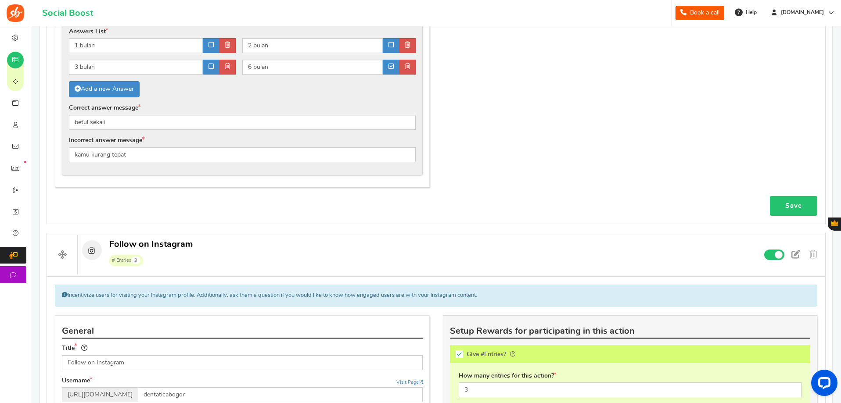
click at [791, 211] on link "Save" at bounding box center [792, 206] width 47 height 20
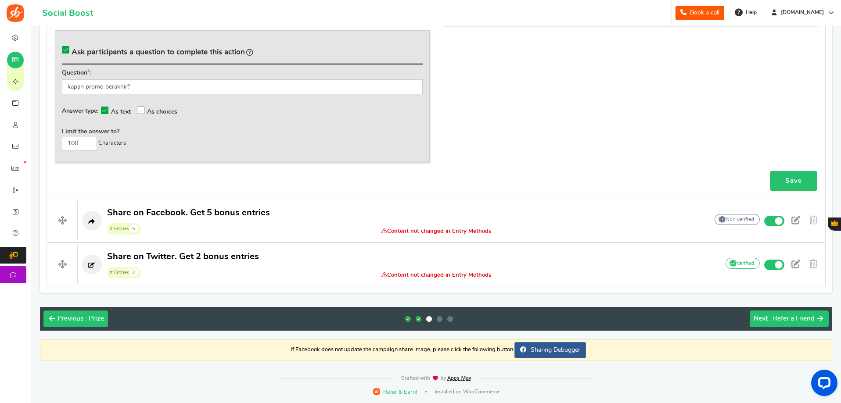
click at [772, 317] on span ": Refer a Friend" at bounding box center [791, 318] width 45 height 7
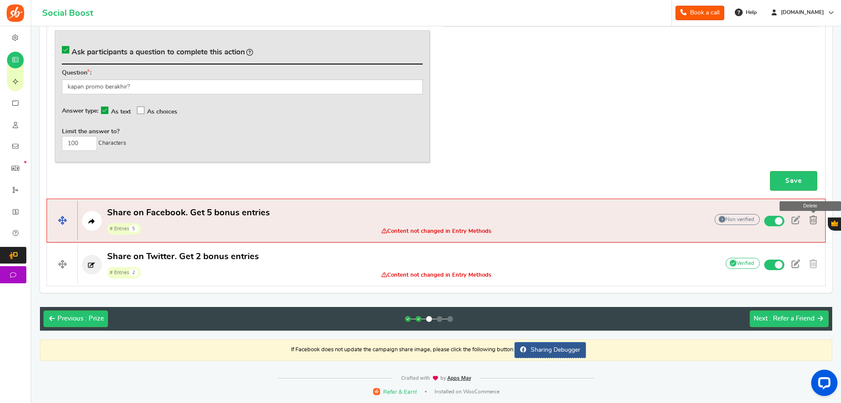
click at [815, 220] on span at bounding box center [813, 220] width 8 height 9
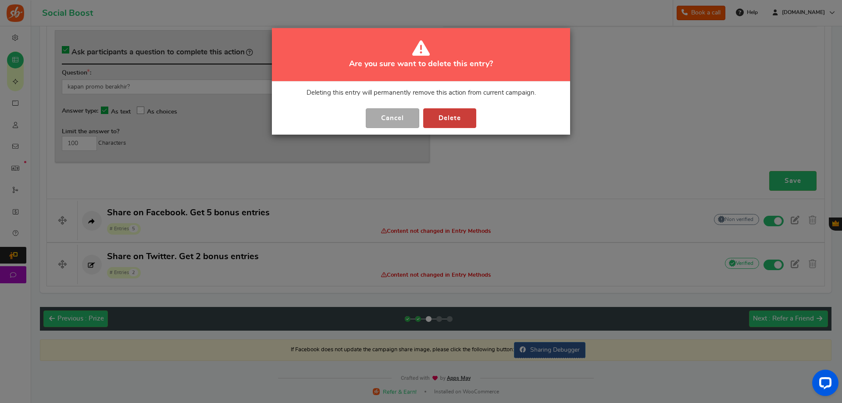
click at [462, 124] on button "Delete" at bounding box center [449, 118] width 53 height 20
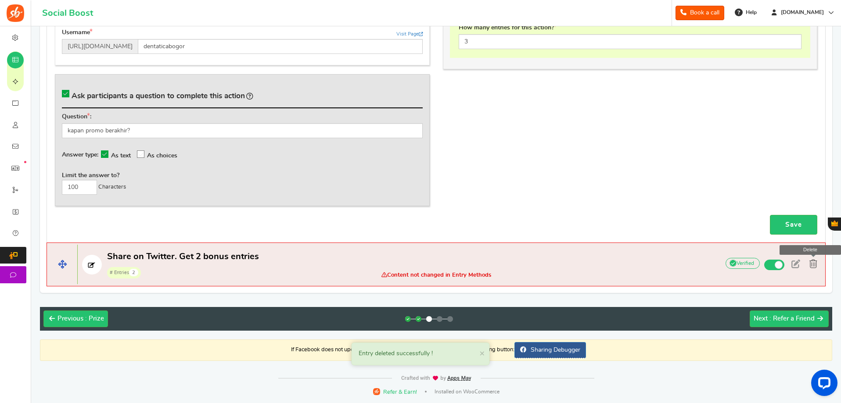
click at [816, 264] on span at bounding box center [813, 264] width 8 height 9
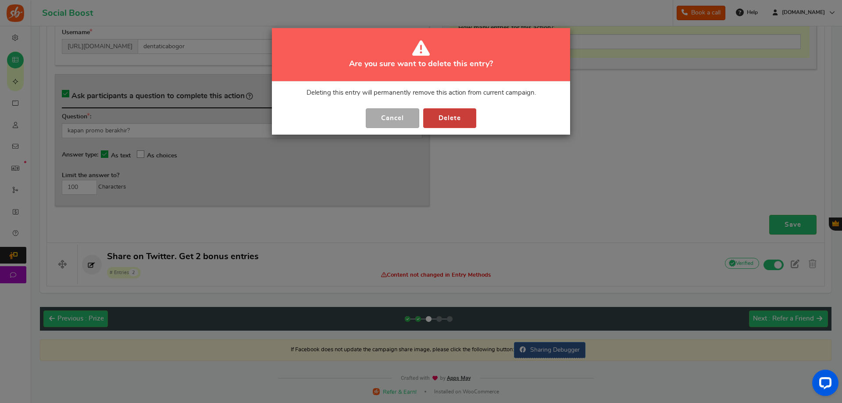
click at [464, 120] on button "Delete" at bounding box center [449, 118] width 53 height 20
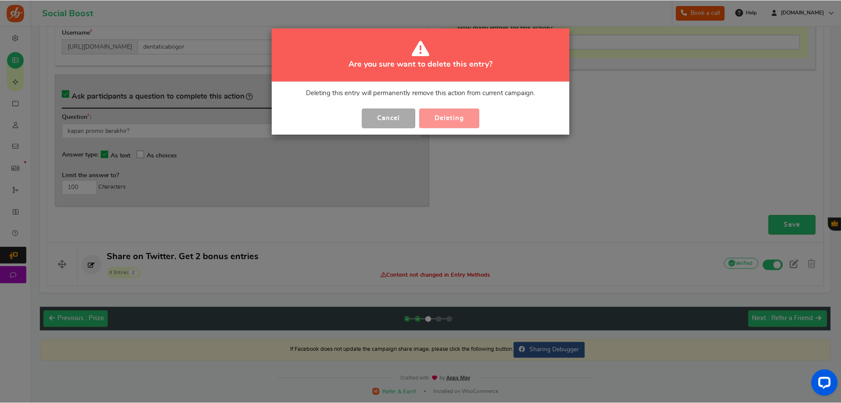
scroll to position [978, 0]
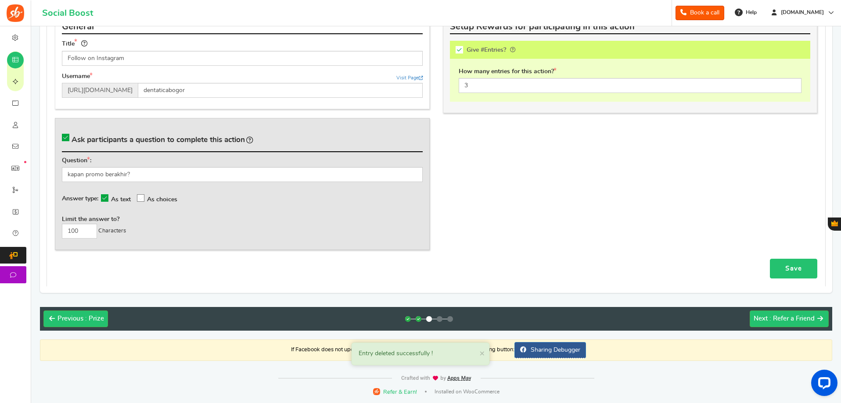
click at [784, 265] on link "Save" at bounding box center [792, 269] width 47 height 20
click at [765, 318] on span "Next" at bounding box center [760, 318] width 14 height 7
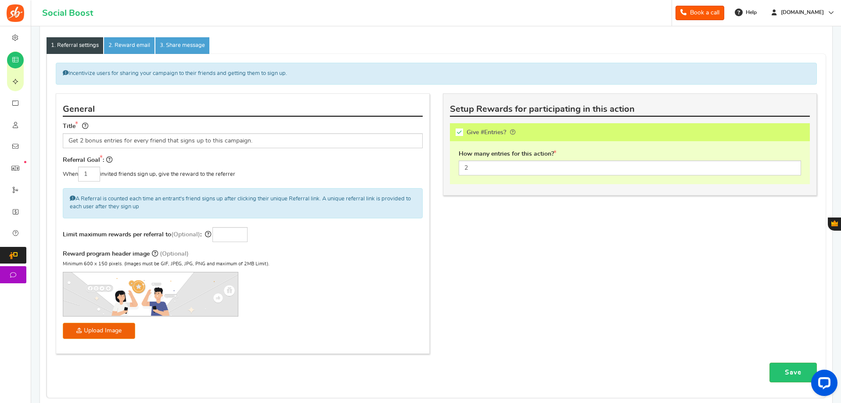
scroll to position [88, 0]
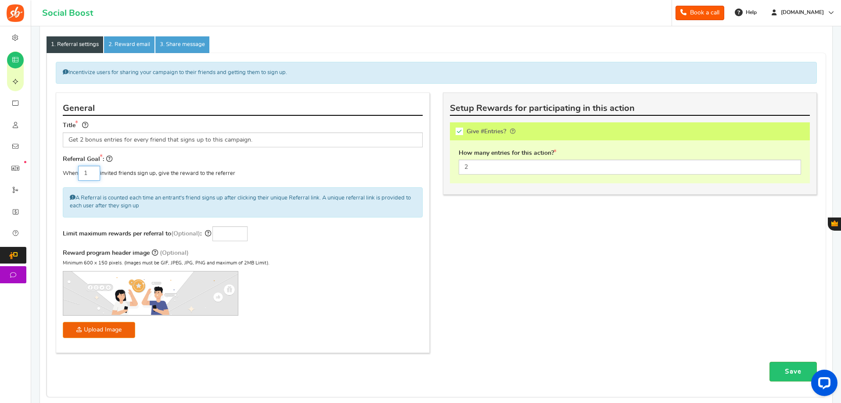
click at [95, 175] on input "1" at bounding box center [89, 173] width 22 height 15
click at [472, 263] on div "Incentivize users for sharing your campaign to their friends and getting them t…" at bounding box center [436, 212] width 774 height 300
click at [90, 174] on input "3" at bounding box center [89, 173] width 22 height 15
click at [90, 175] on input "3" at bounding box center [89, 173] width 22 height 15
type input "1"
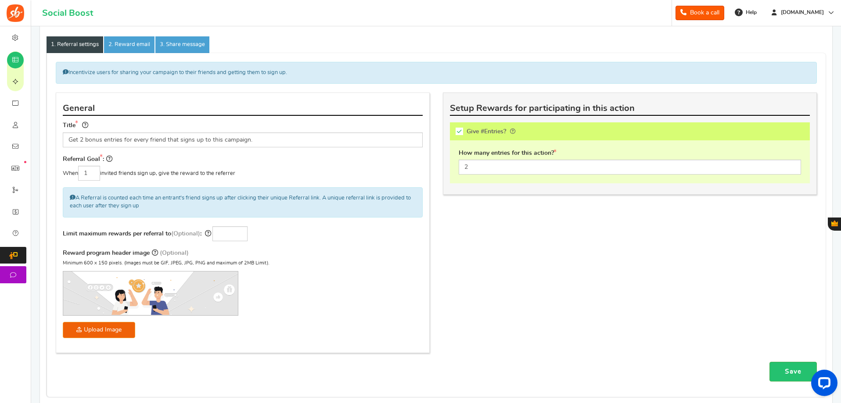
click at [553, 265] on div "Incentivize users for sharing your campaign to their friends and getting them t…" at bounding box center [436, 212] width 774 height 300
click at [131, 46] on link "2. Reward email" at bounding box center [129, 44] width 50 height 17
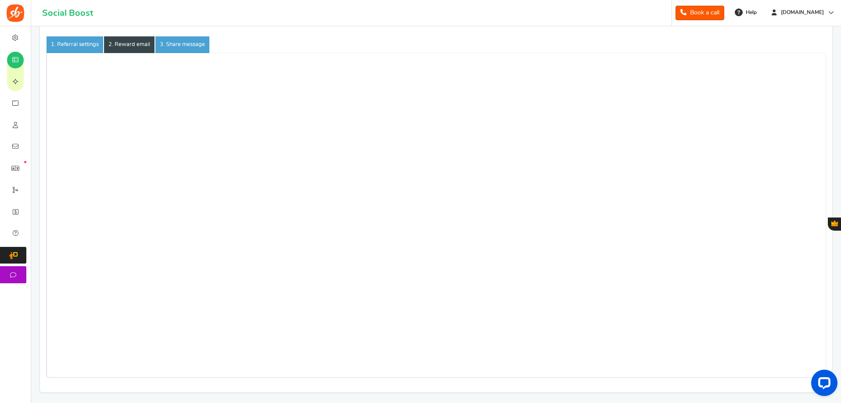
scroll to position [0, 0]
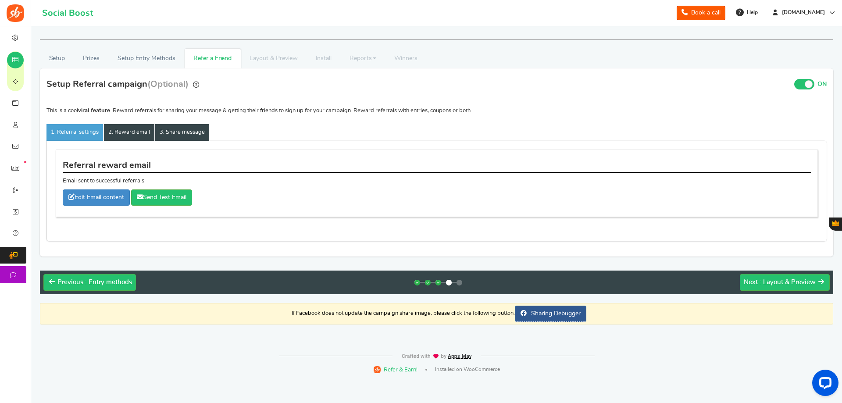
click at [181, 132] on link "3. Share message" at bounding box center [182, 132] width 54 height 17
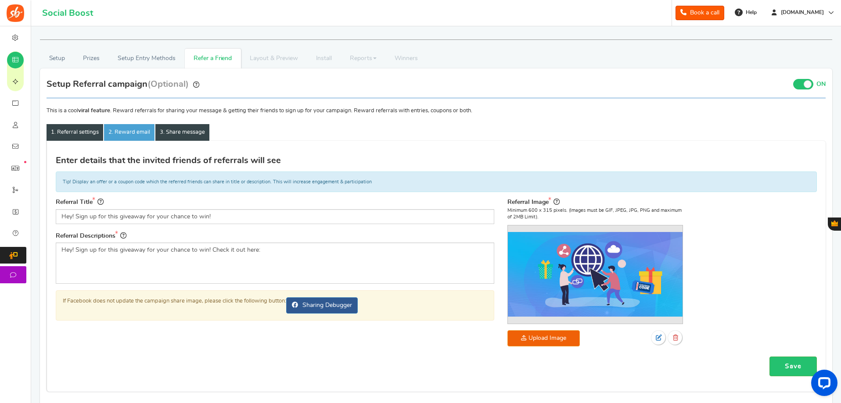
click at [67, 133] on link "1. Referral settings" at bounding box center [75, 132] width 57 height 17
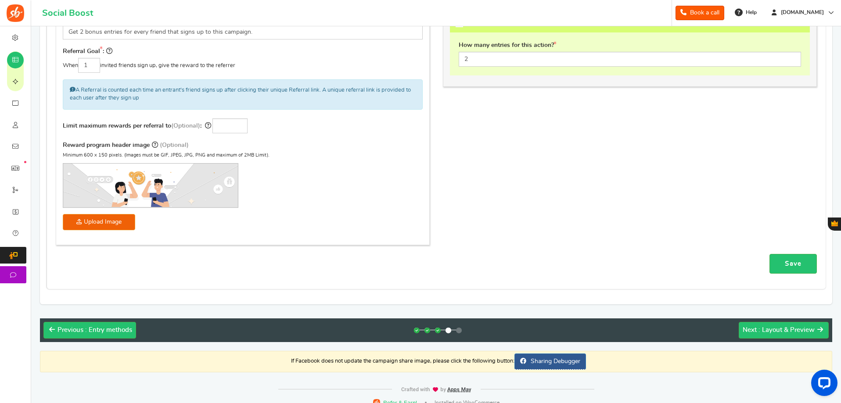
scroll to position [207, 0]
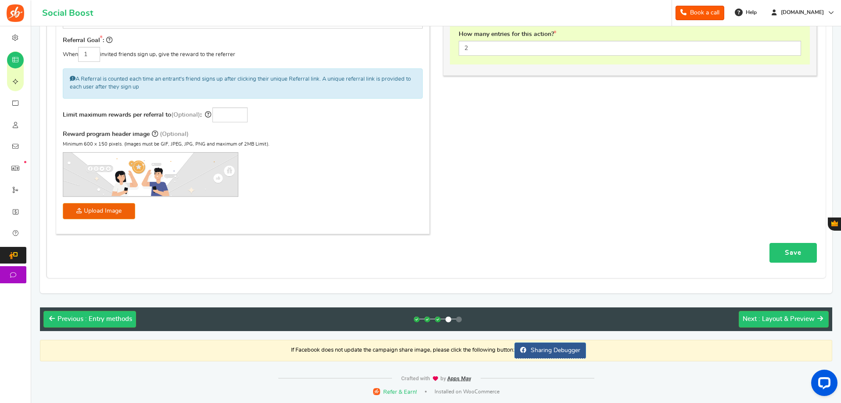
click at [791, 252] on link "Save" at bounding box center [792, 253] width 47 height 20
click at [771, 321] on span ": Layout & Preview" at bounding box center [786, 319] width 56 height 7
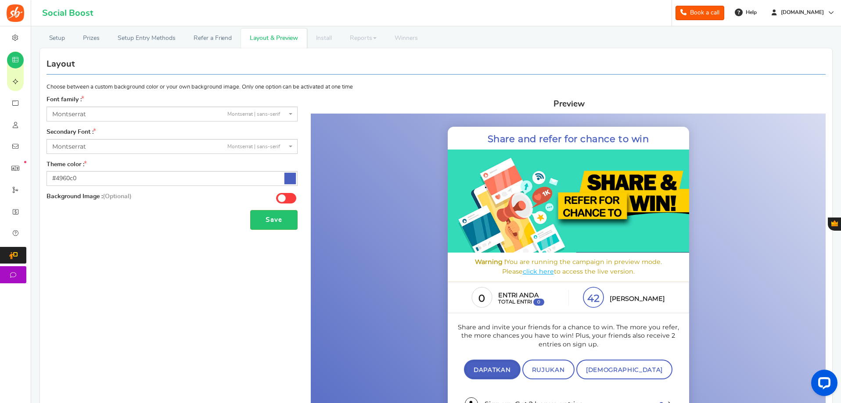
scroll to position [0, 0]
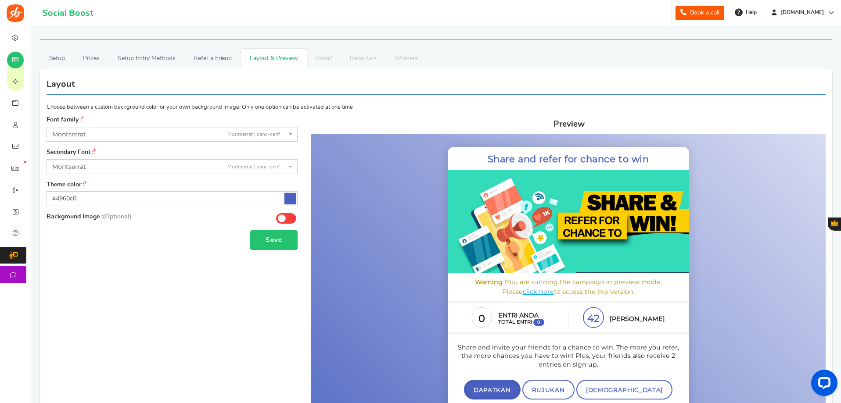
click at [270, 243] on button "Save" at bounding box center [273, 240] width 47 height 20
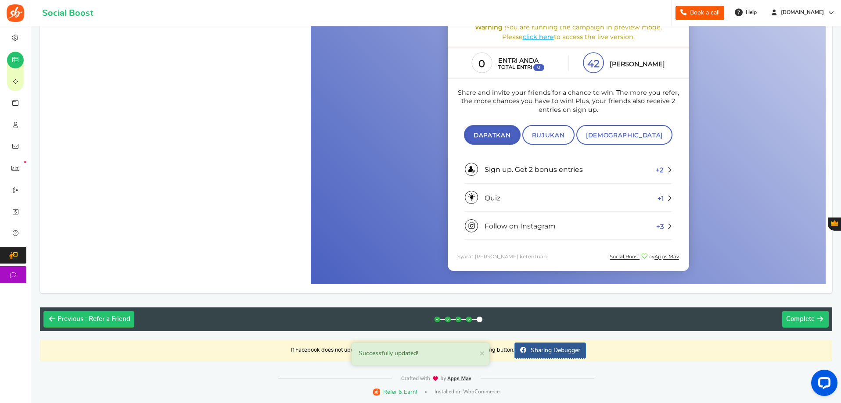
click at [817, 325] on button "Next Complete" at bounding box center [805, 319] width 47 height 17
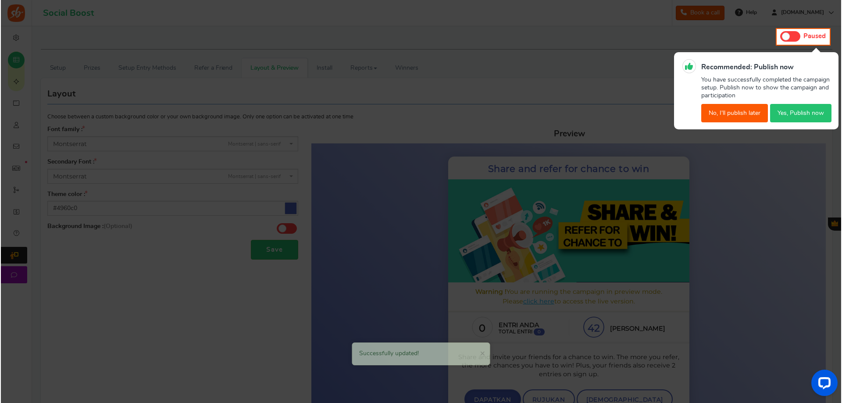
scroll to position [0, 0]
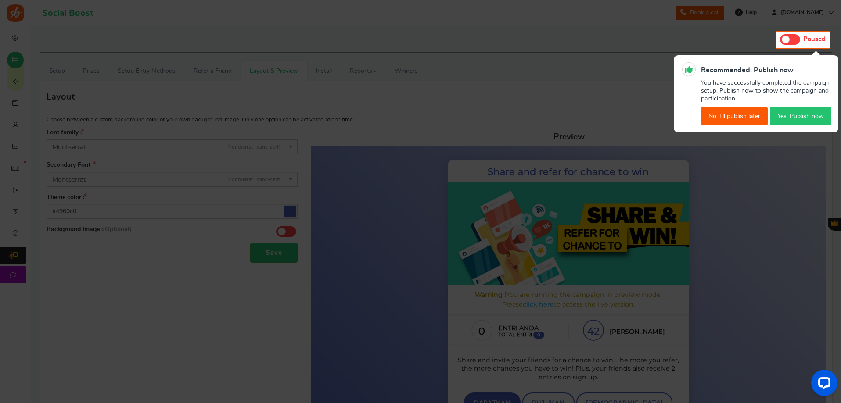
click at [807, 114] on button "Yes, Publish now" at bounding box center [799, 116] width 61 height 18
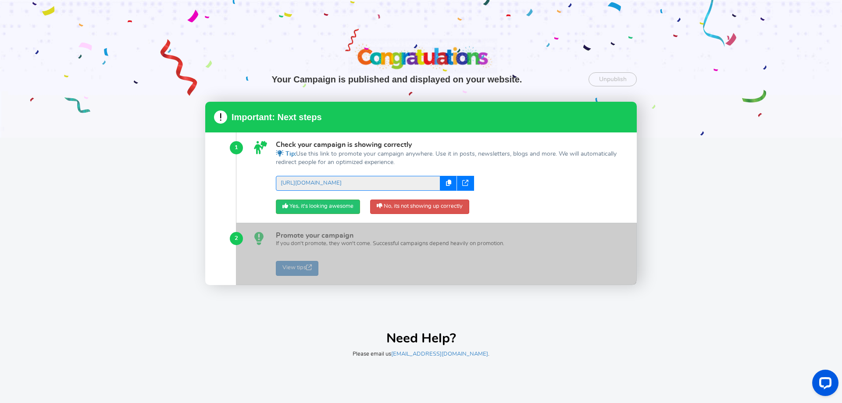
click at [448, 178] on div at bounding box center [448, 183] width 17 height 15
click at [464, 179] on div at bounding box center [465, 183] width 17 height 15
